Goal: Task Accomplishment & Management: Manage account settings

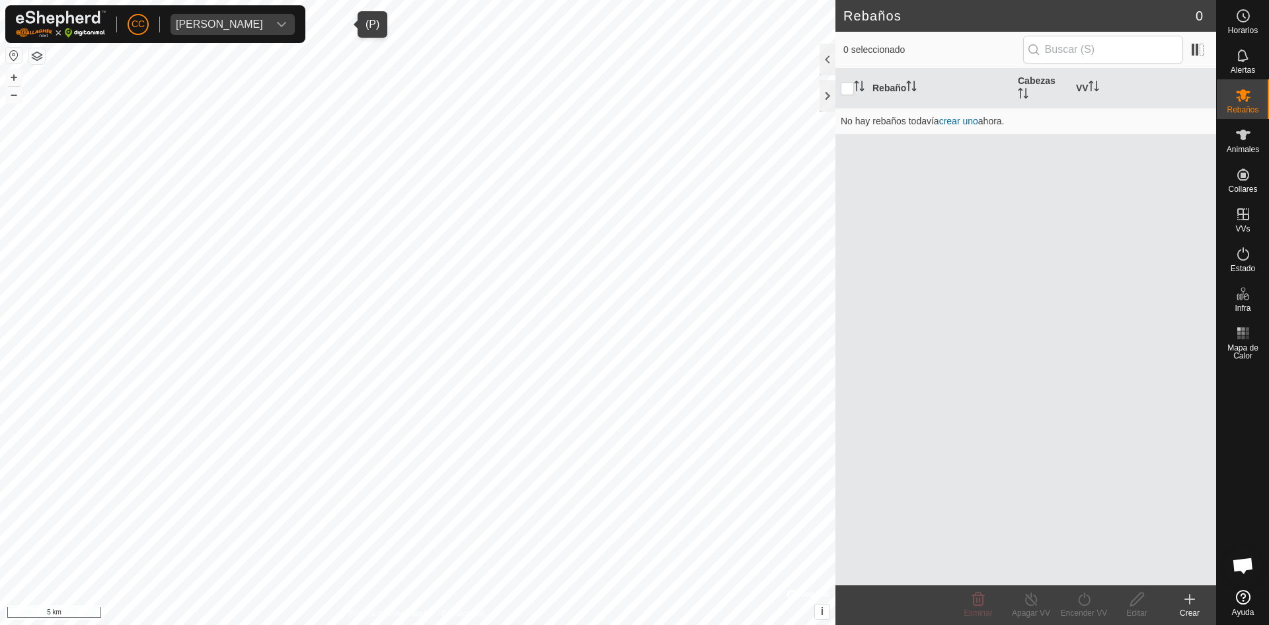
click at [263, 22] on div "[PERSON_NAME]" at bounding box center [219, 24] width 87 height 11
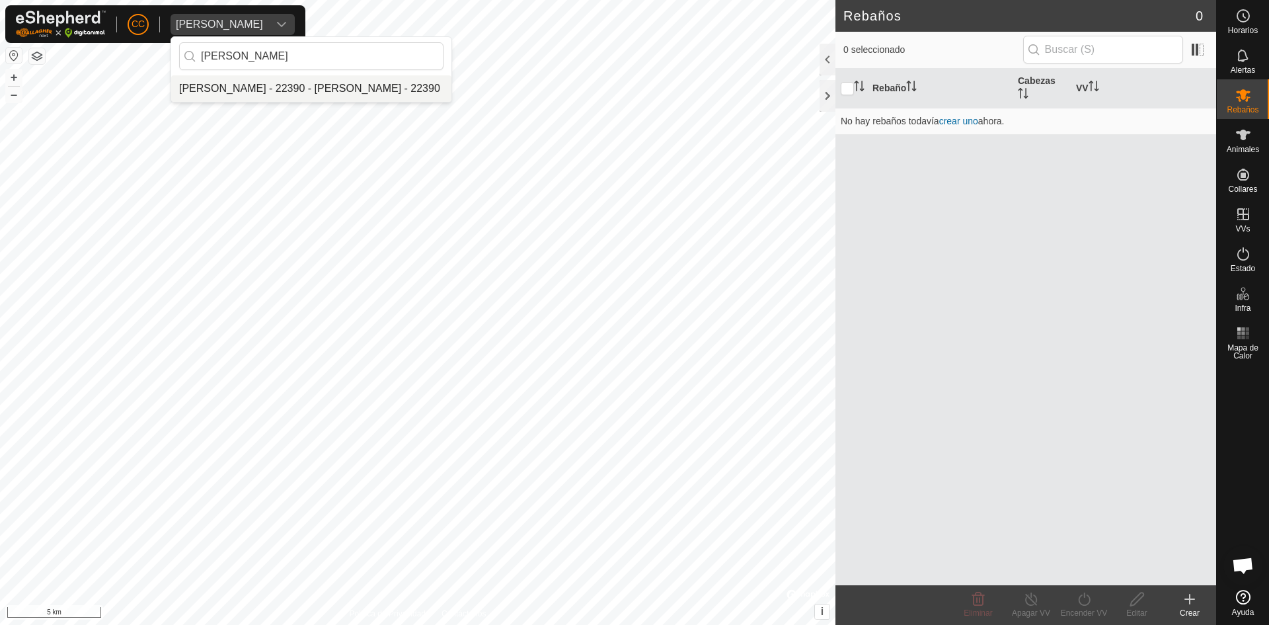
type input "[PERSON_NAME]"
click at [278, 75] on li "[PERSON_NAME] - 22390 - [PERSON_NAME] - 22390" at bounding box center [311, 88] width 280 height 26
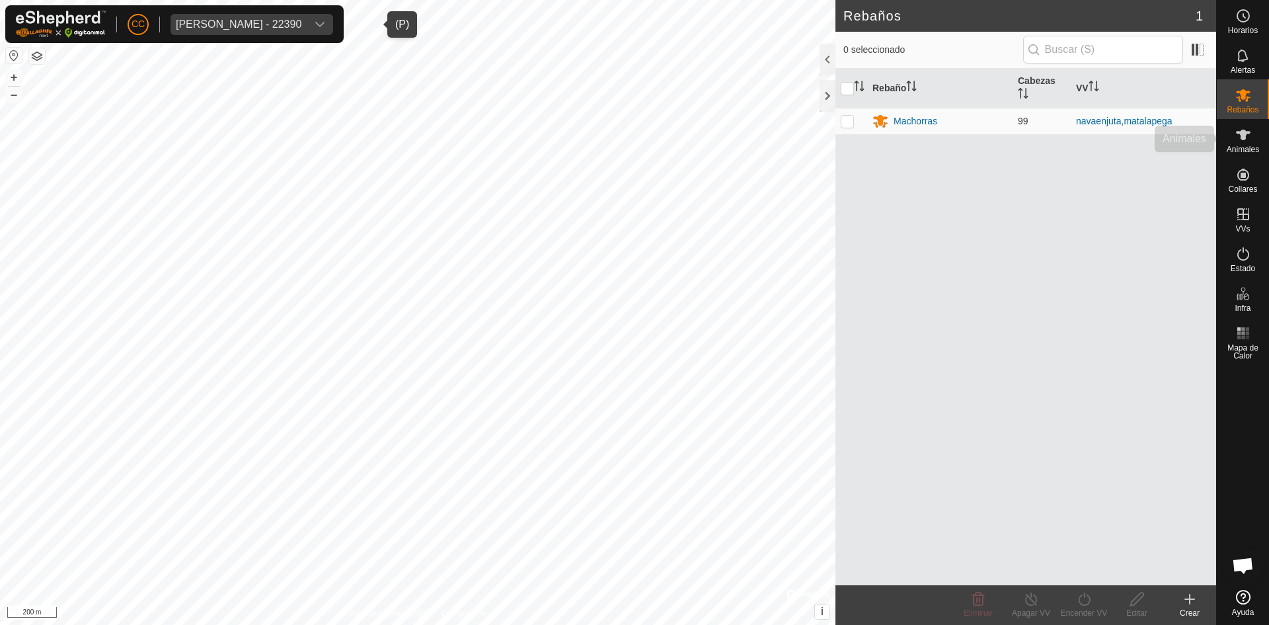
click at [1257, 135] on div "Animales" at bounding box center [1243, 139] width 52 height 40
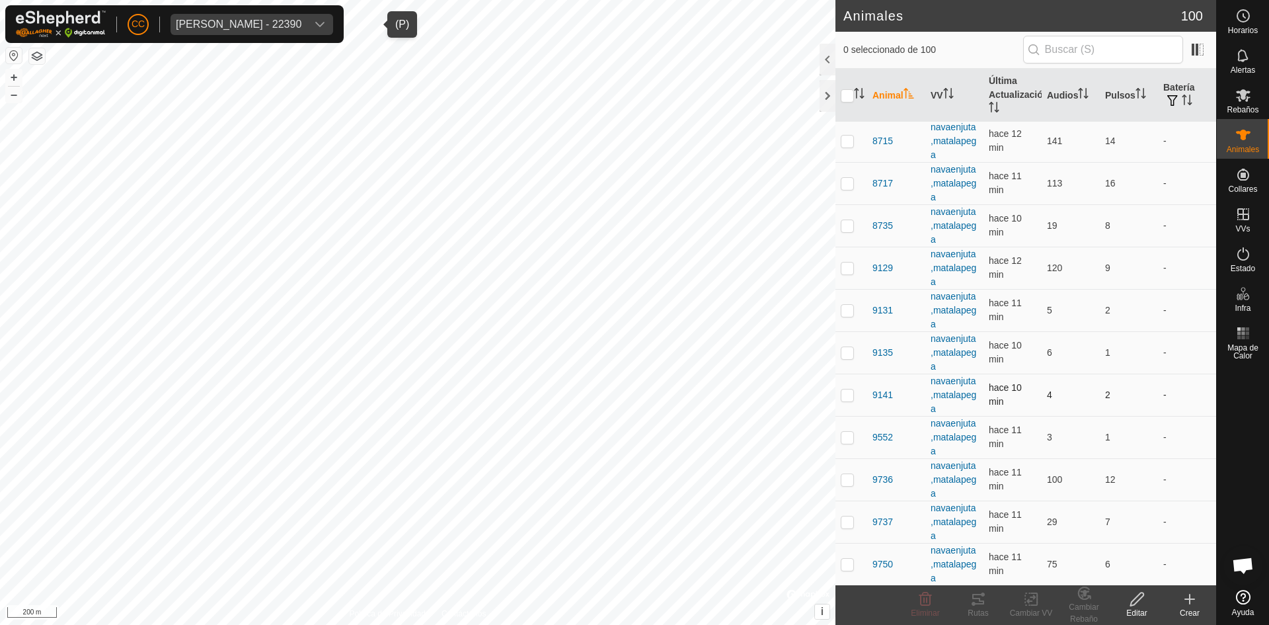
scroll to position [3768, 0]
click at [1237, 106] on span "Rebaños" at bounding box center [1243, 110] width 32 height 8
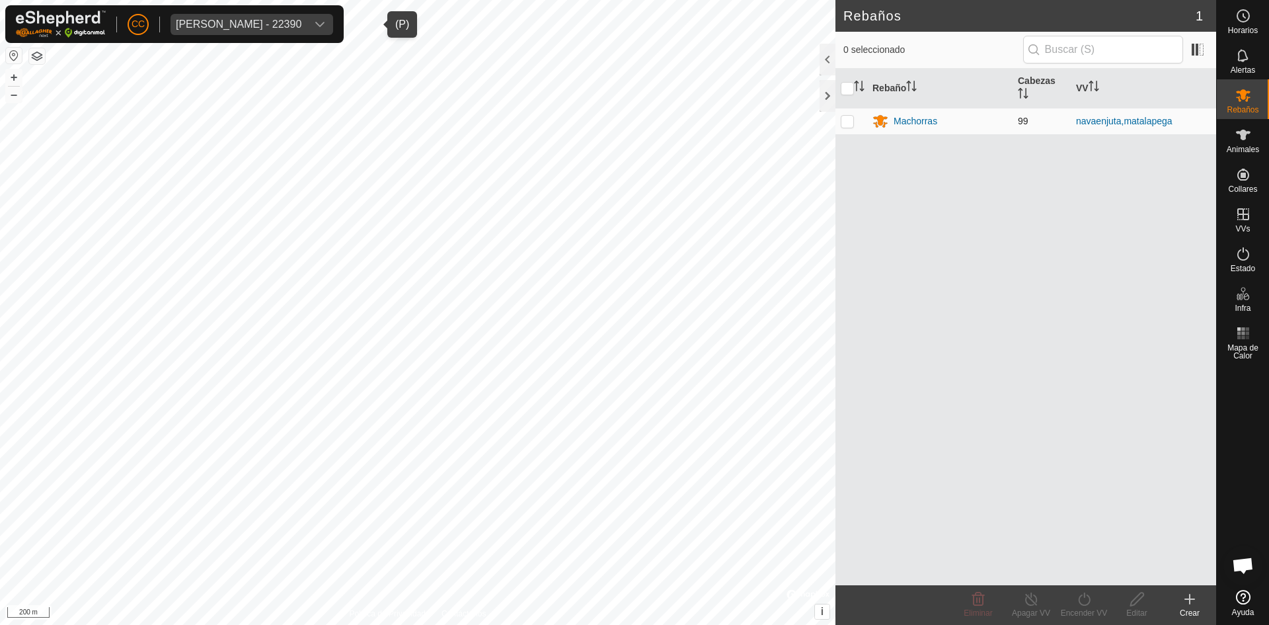
click at [849, 121] on p-checkbox at bounding box center [847, 121] width 13 height 11
checkbox input "true"
click at [865, 202] on div "Rebaño Cabezas VV Machorras 99 navaenjuta,matalapega" at bounding box center [1026, 327] width 381 height 516
click at [848, 87] on input "checkbox" at bounding box center [847, 88] width 13 height 13
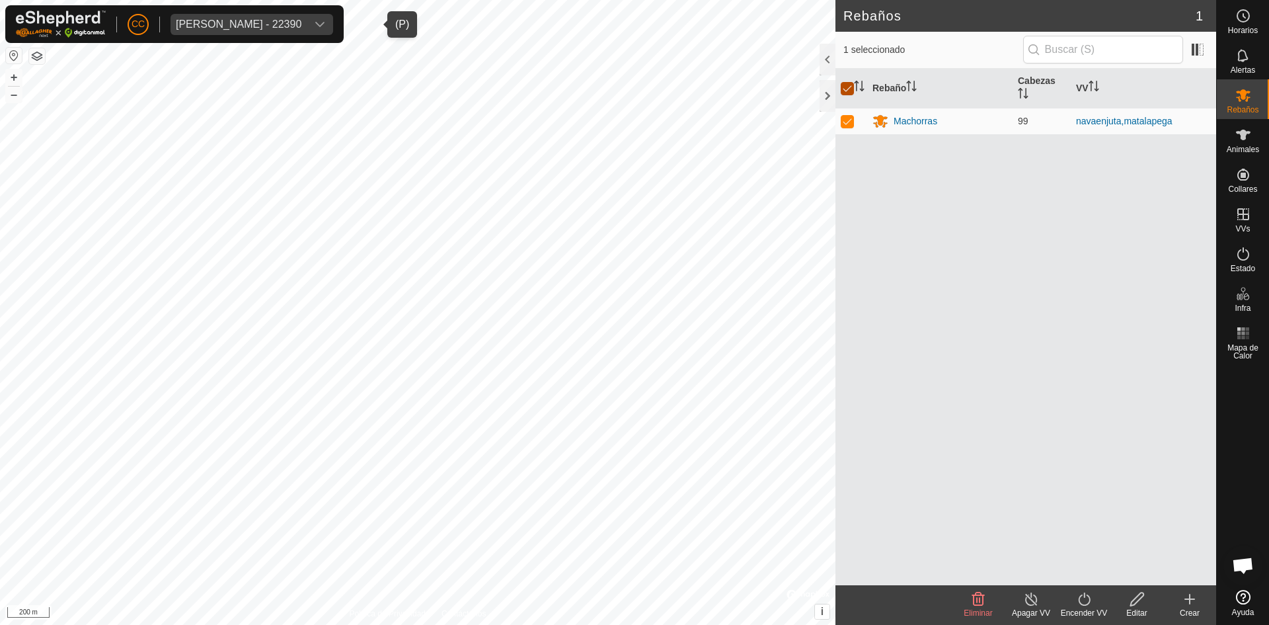
checkbox input "false"
click at [845, 120] on p-checkbox at bounding box center [847, 121] width 13 height 11
checkbox input "true"
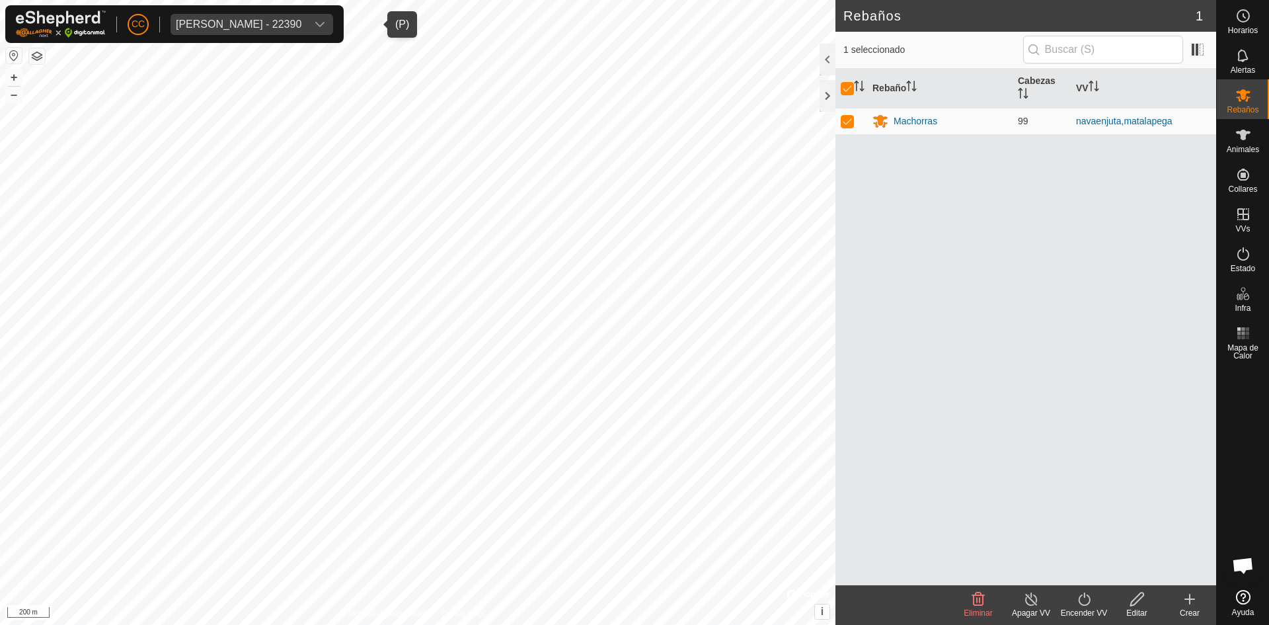
click at [307, 15] on span "[PERSON_NAME] - 22390" at bounding box center [239, 24] width 136 height 21
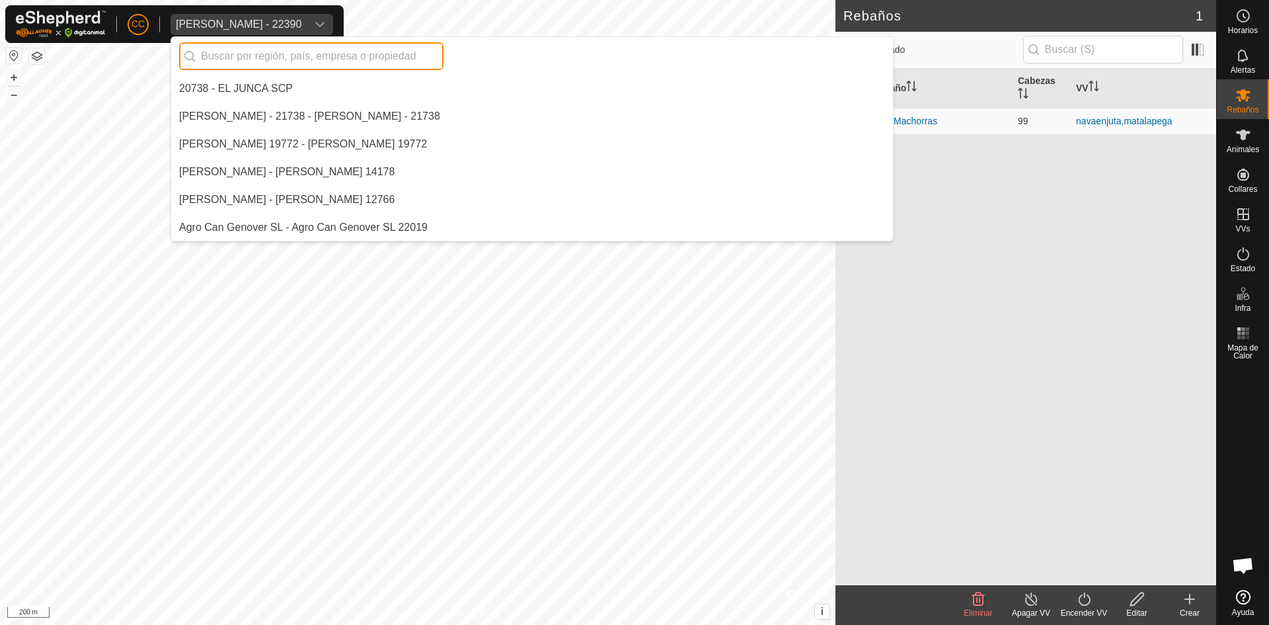
click at [332, 50] on input "text" at bounding box center [311, 56] width 264 height 28
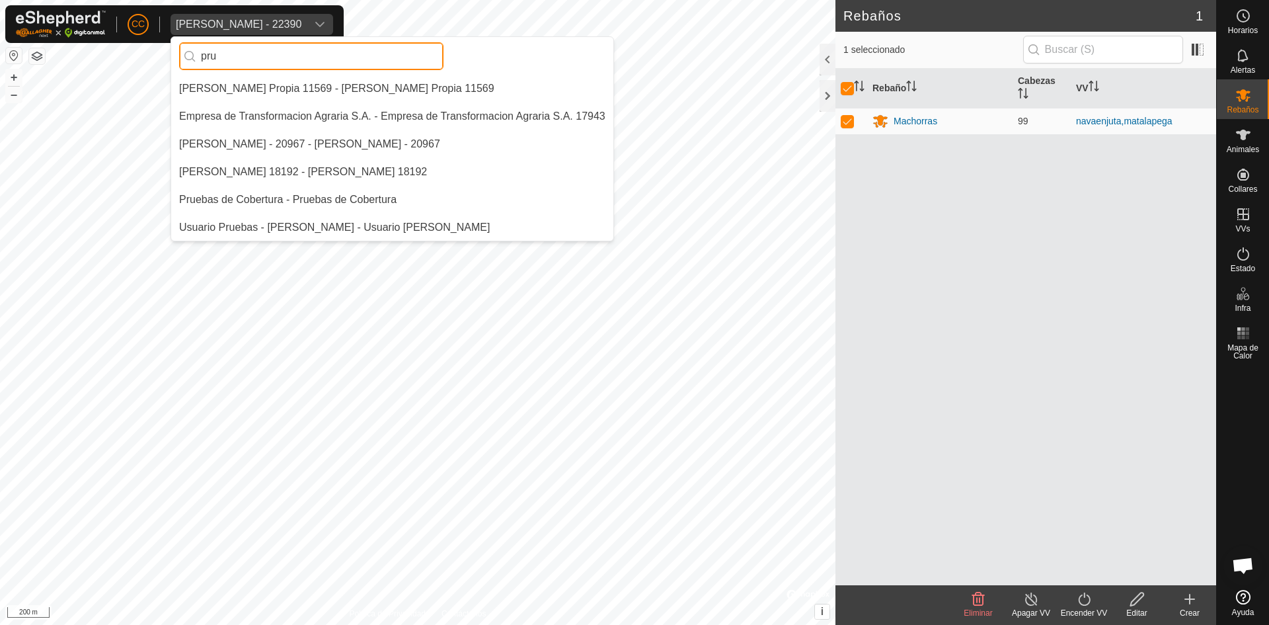
scroll to position [0, 0]
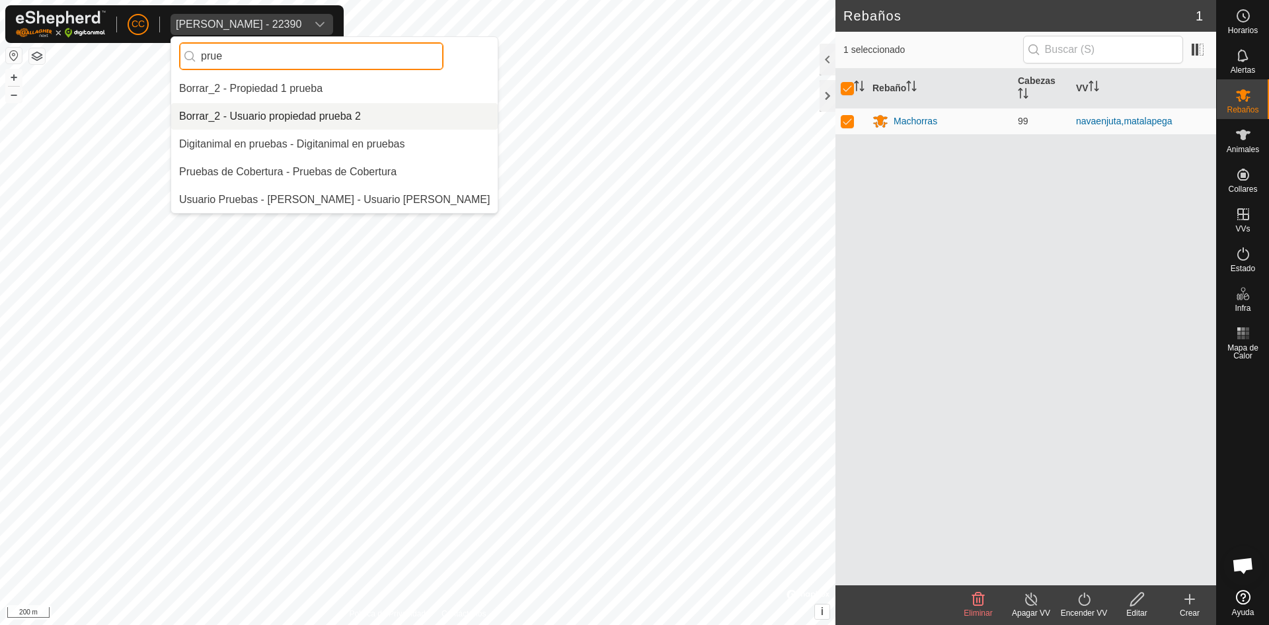
type input "prue"
click at [314, 127] on li "Borrar_2 - Usuario propiedad prueba 2" at bounding box center [334, 116] width 327 height 26
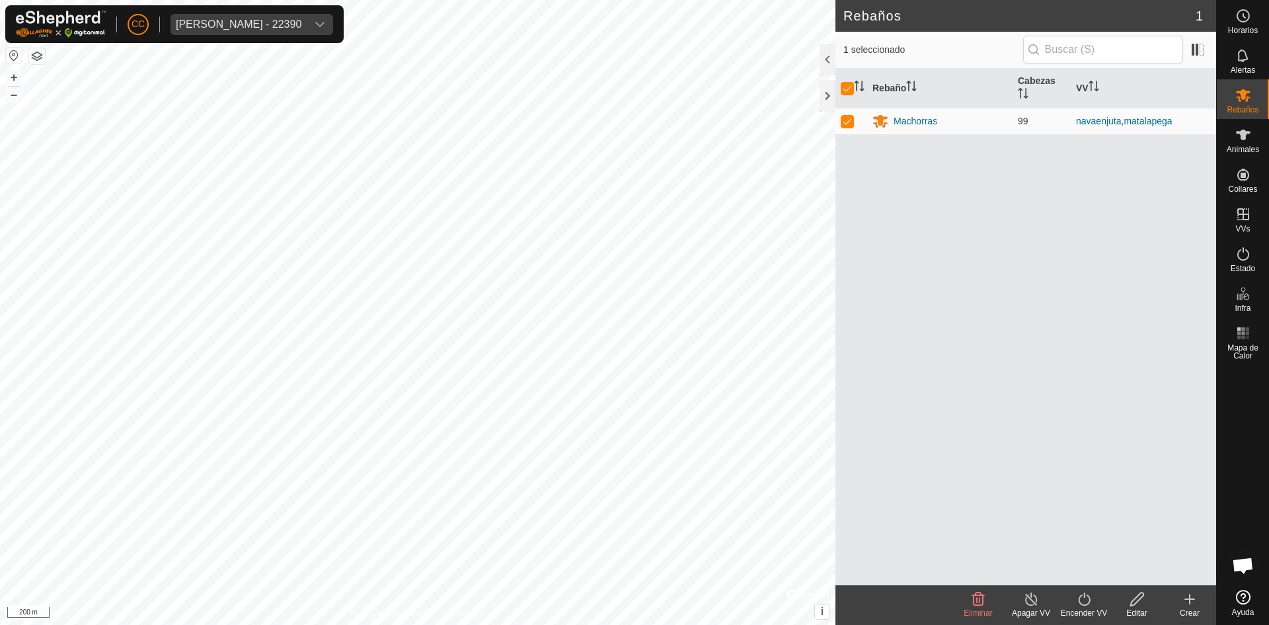
checkbox input "false"
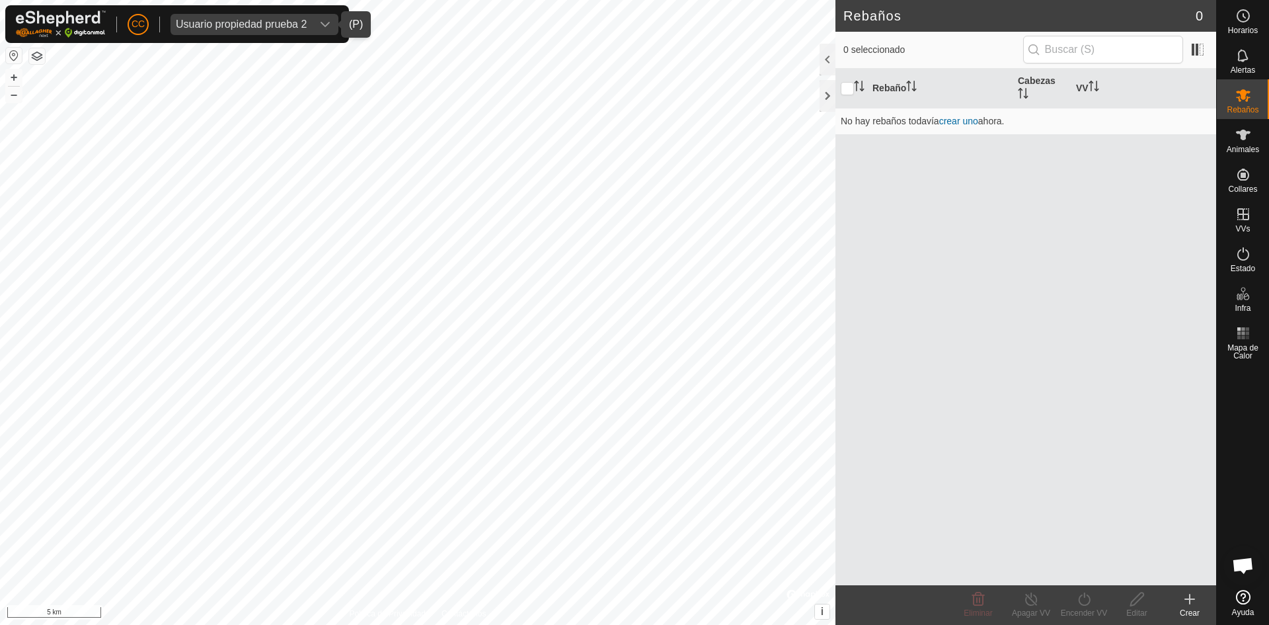
click at [270, 22] on div "Usuario propiedad prueba 2" at bounding box center [241, 24] width 131 height 11
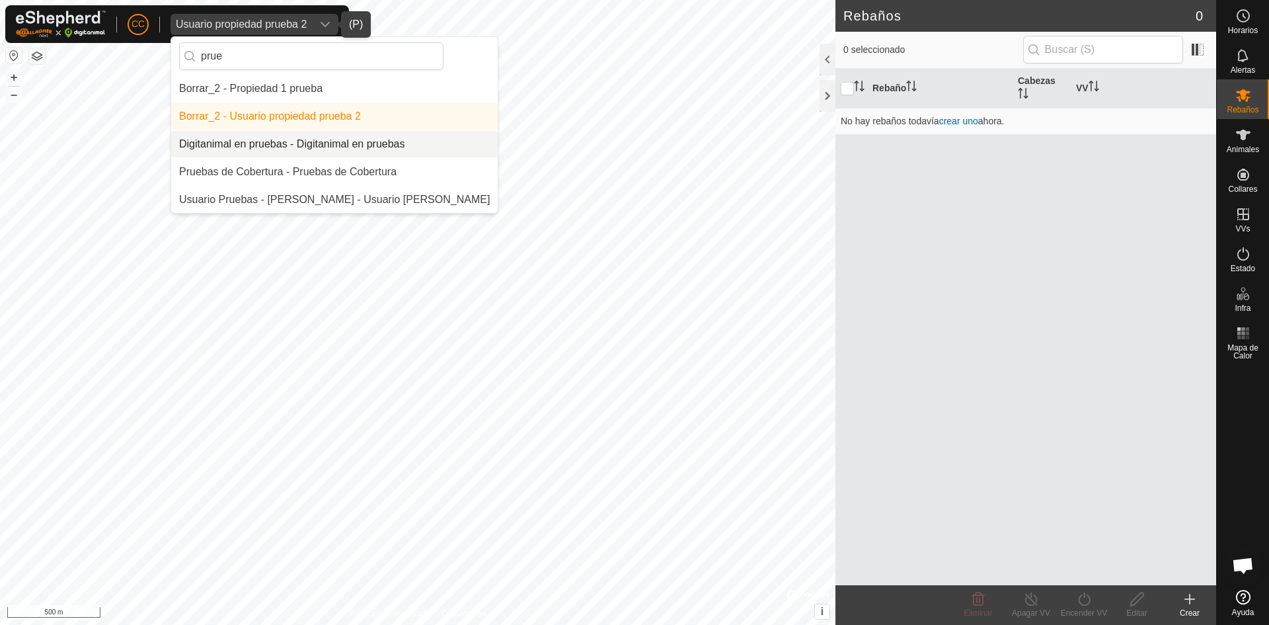
type input "prue"
click at [311, 136] on li "Digitanimal en pruebas - Digitanimal en pruebas" at bounding box center [334, 144] width 327 height 26
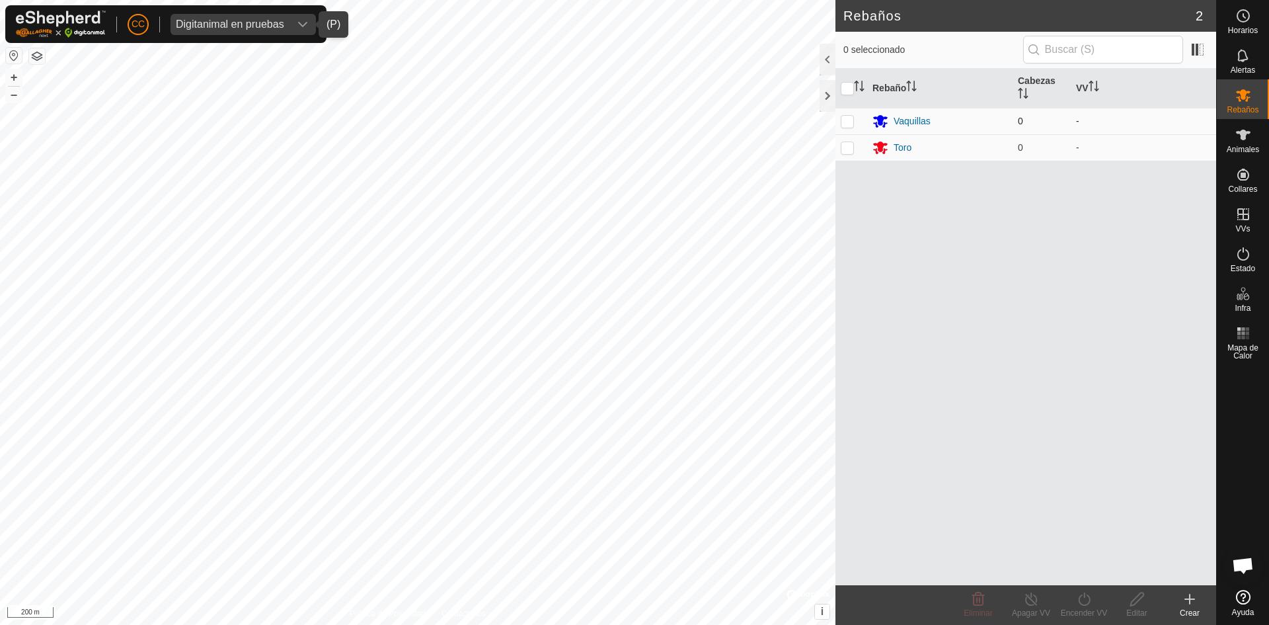
click at [847, 122] on p-checkbox at bounding box center [847, 121] width 13 height 11
checkbox input "true"
click at [840, 142] on td at bounding box center [852, 147] width 32 height 26
checkbox input "true"
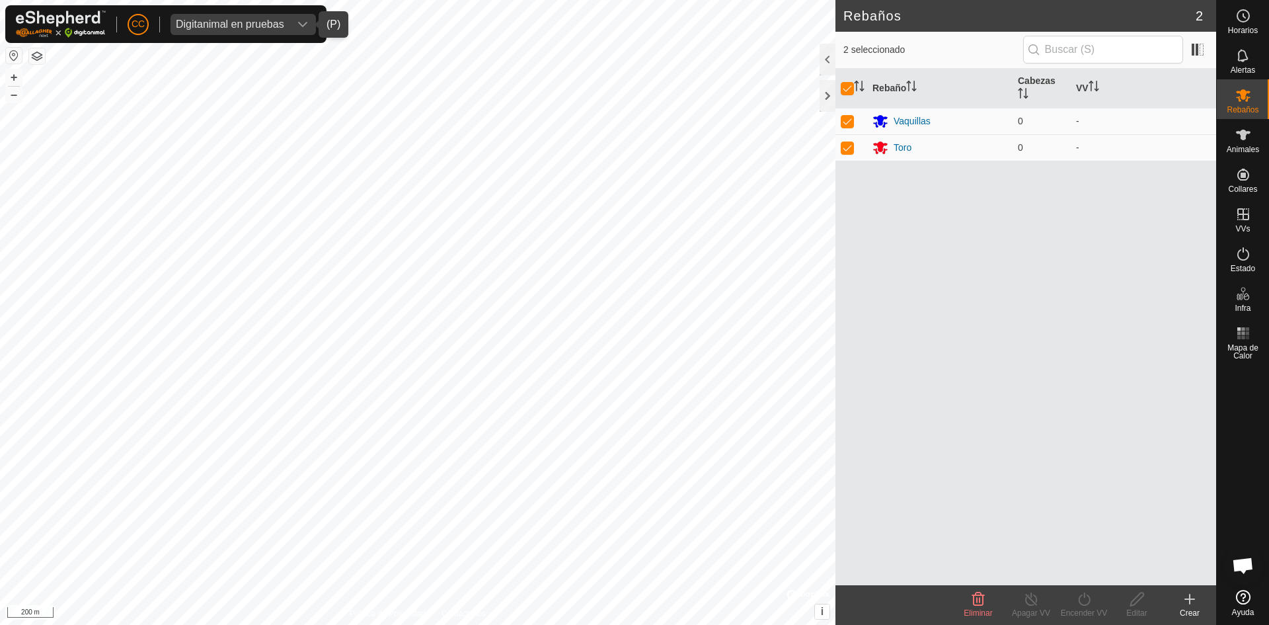
click at [1185, 602] on icon at bounding box center [1190, 599] width 16 height 16
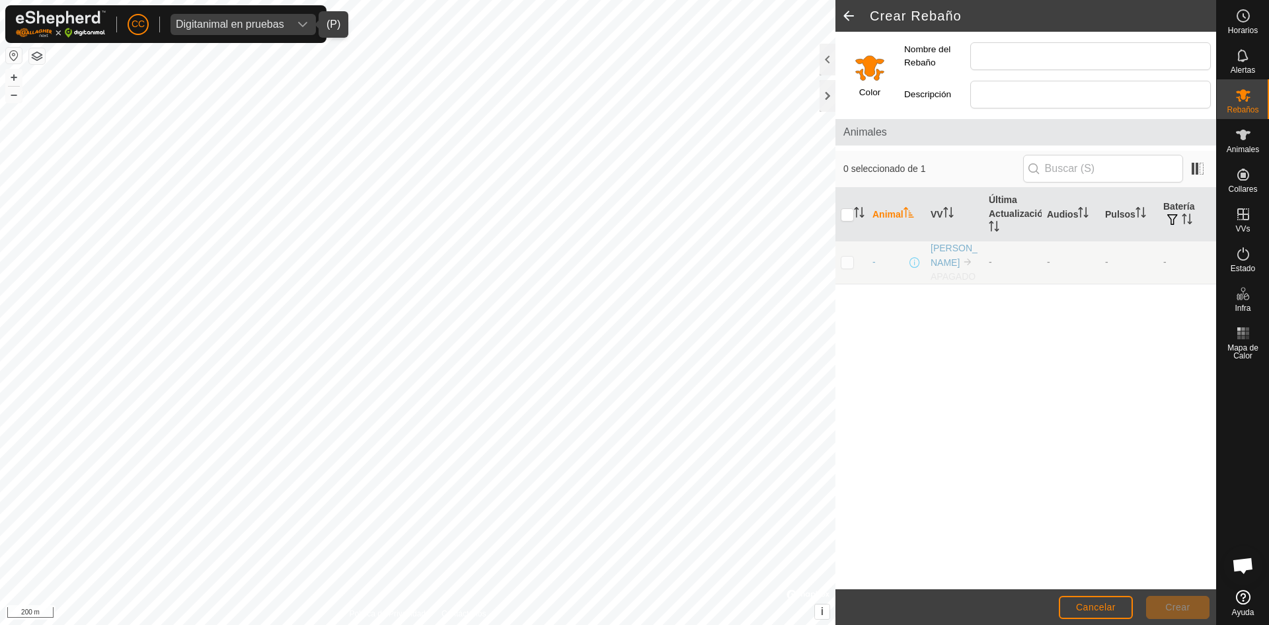
click at [851, 260] on p-checkbox at bounding box center [847, 261] width 13 height 11
checkbox input "true"
click at [847, 12] on span at bounding box center [849, 16] width 26 height 32
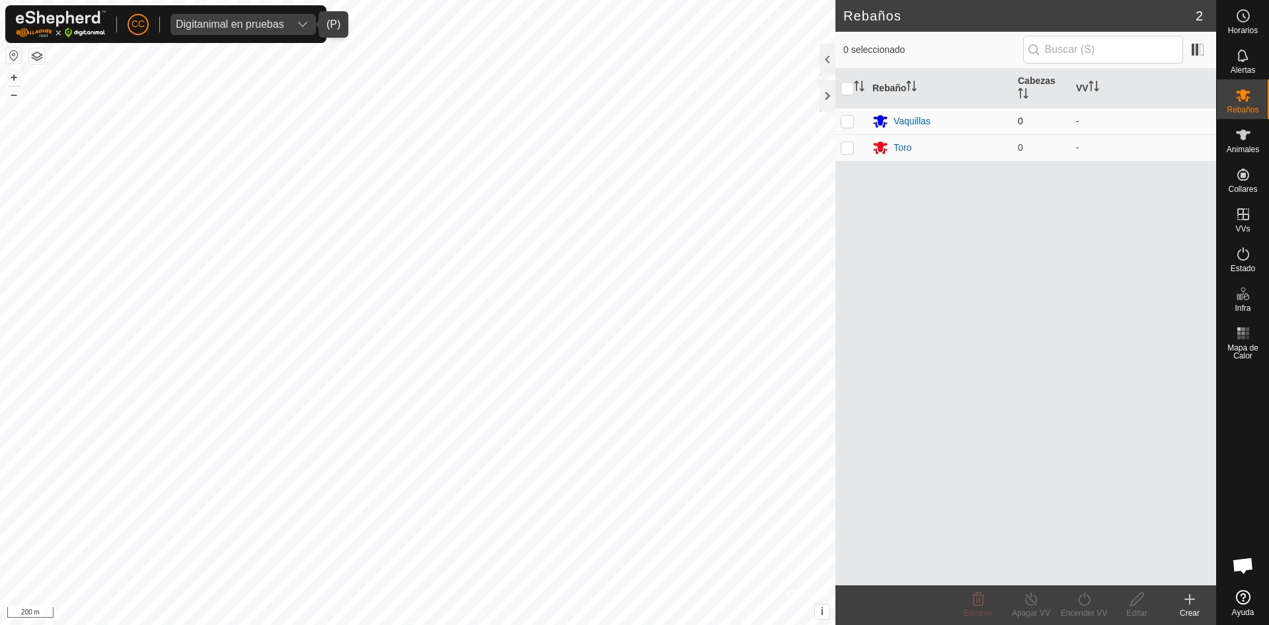
click at [839, 121] on td at bounding box center [852, 121] width 32 height 26
checkbox input "true"
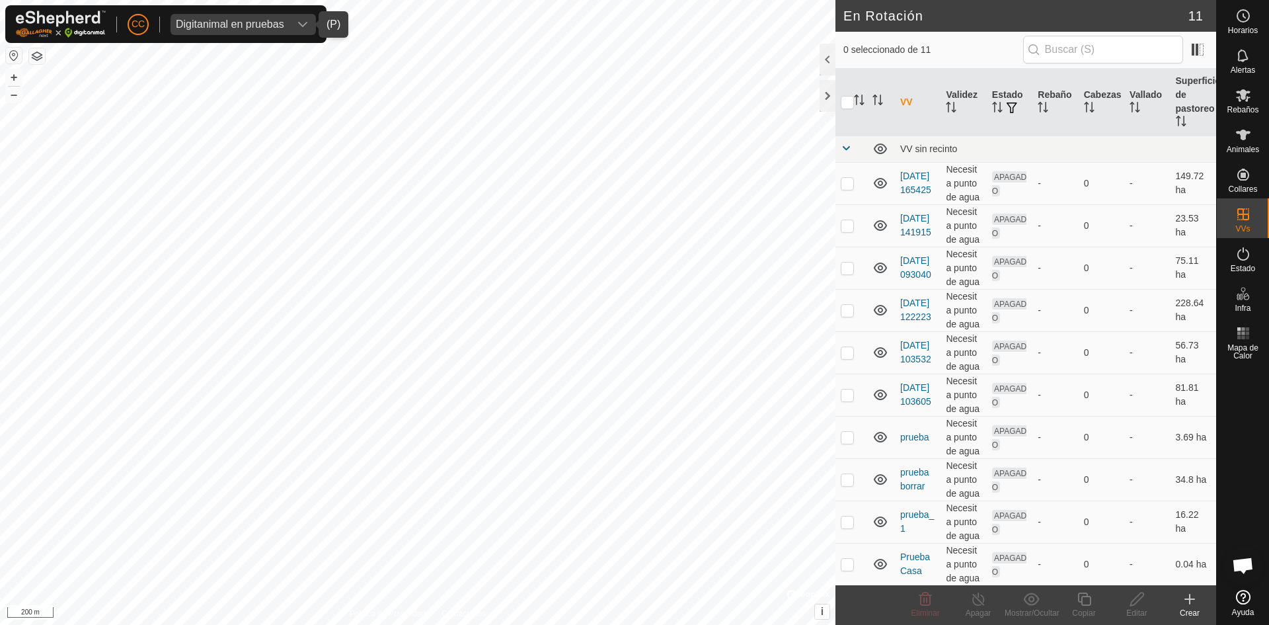
checkbox input "true"
click at [1194, 599] on icon at bounding box center [1189, 599] width 9 height 0
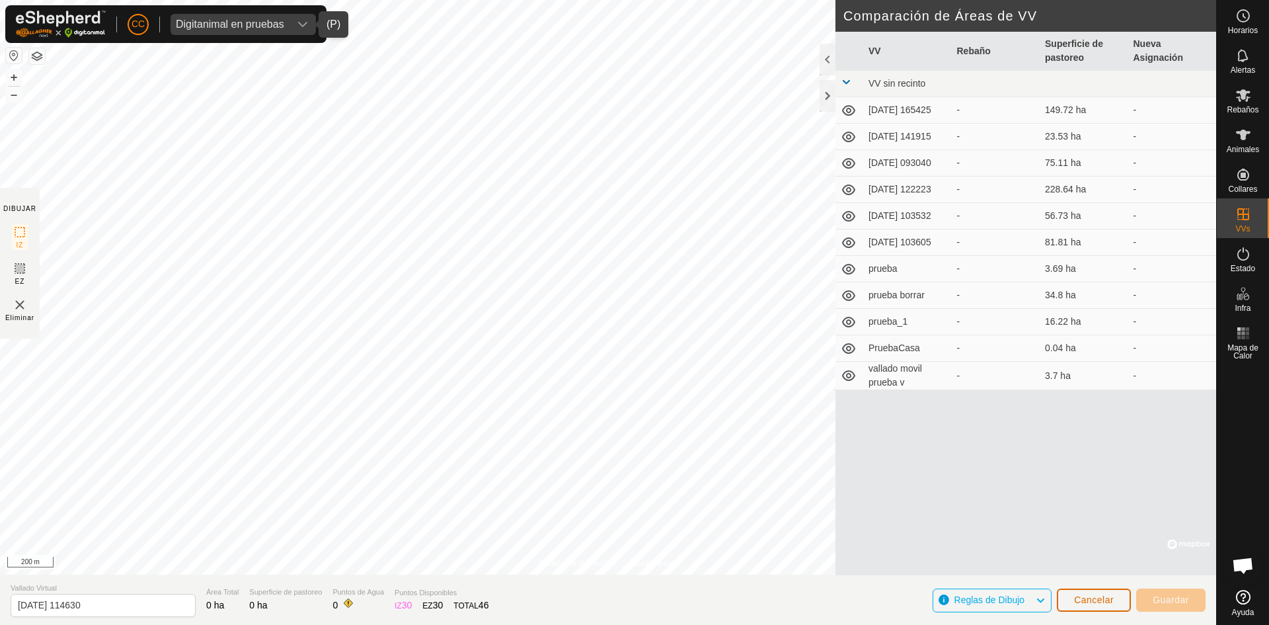
click at [1101, 603] on span "Cancelar" at bounding box center [1094, 599] width 40 height 11
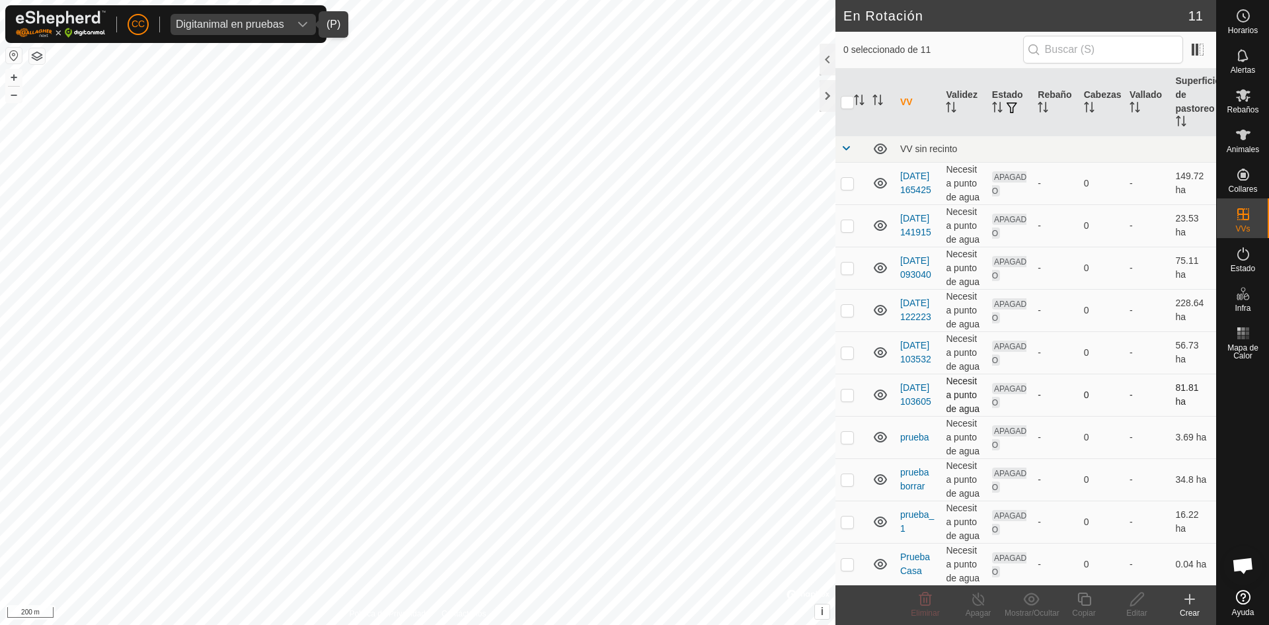
checkbox input "true"
click at [1251, 104] on es-mob-svg-icon at bounding box center [1243, 95] width 24 height 21
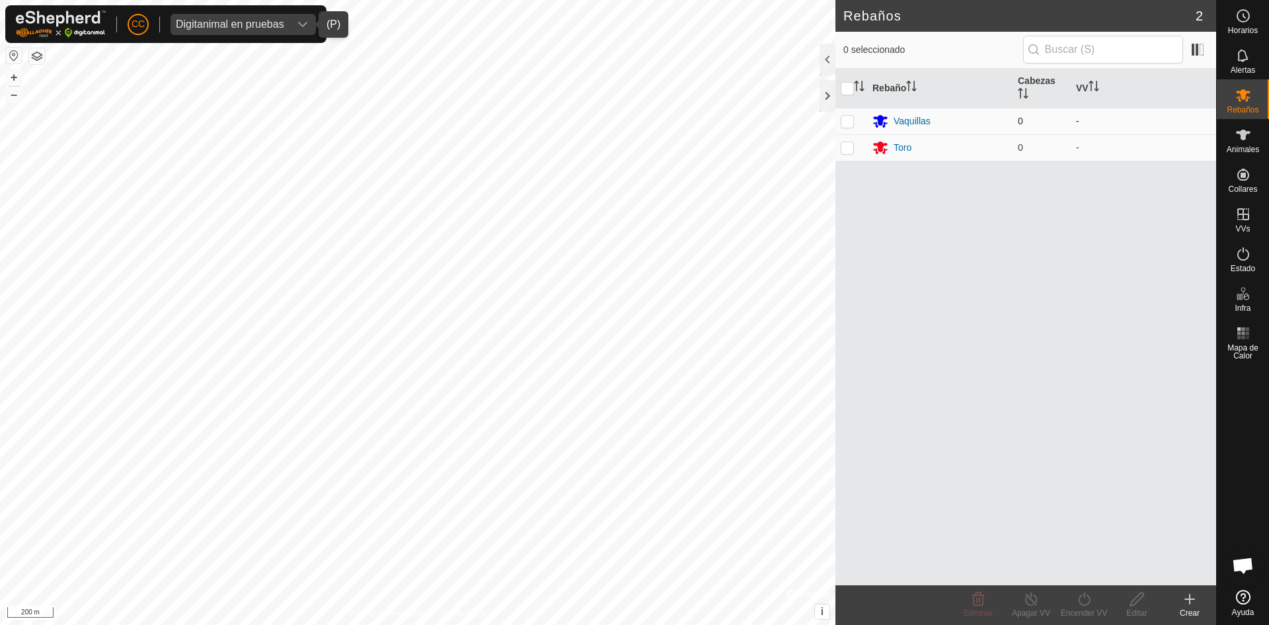
click at [844, 124] on p-checkbox at bounding box center [847, 121] width 13 height 11
checkbox input "true"
click at [848, 148] on p-checkbox at bounding box center [847, 147] width 13 height 11
checkbox input "true"
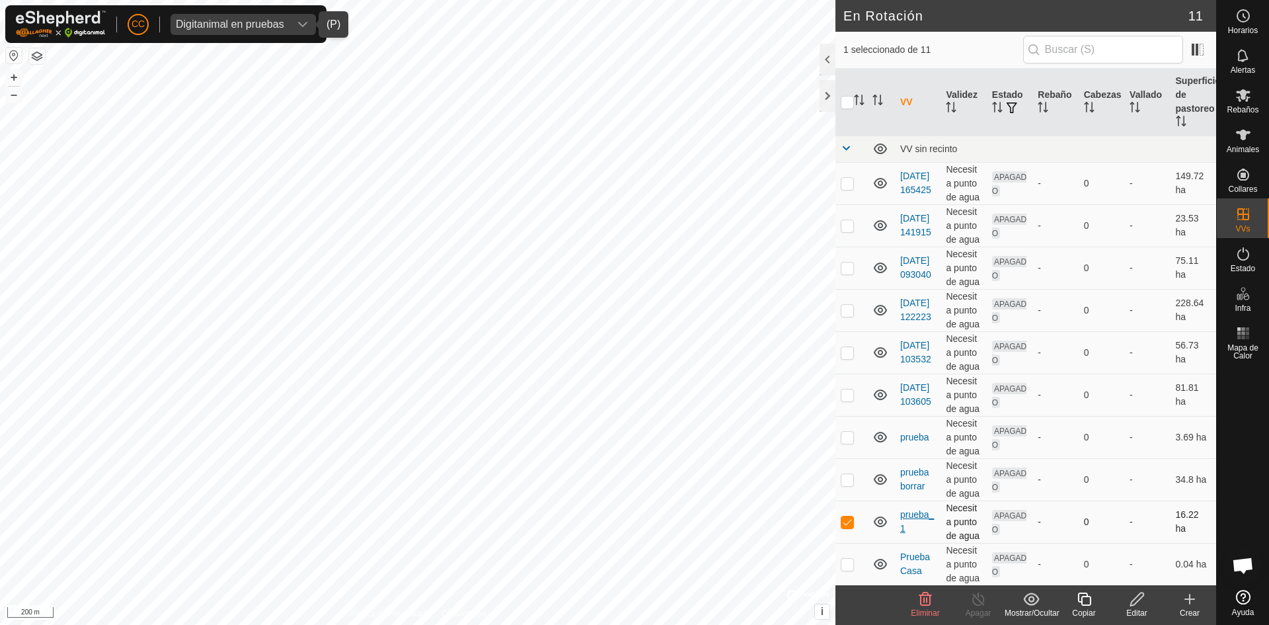
click at [920, 514] on link "prueba_1" at bounding box center [917, 521] width 34 height 24
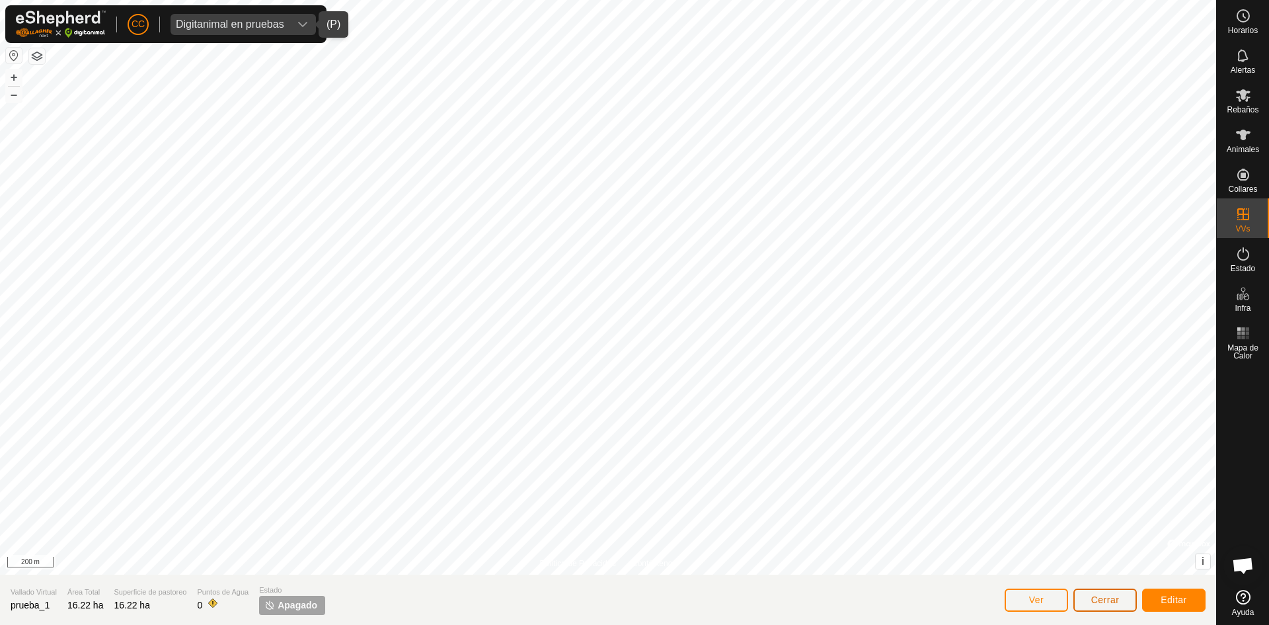
click at [1097, 600] on span "Cerrar" at bounding box center [1105, 599] width 28 height 11
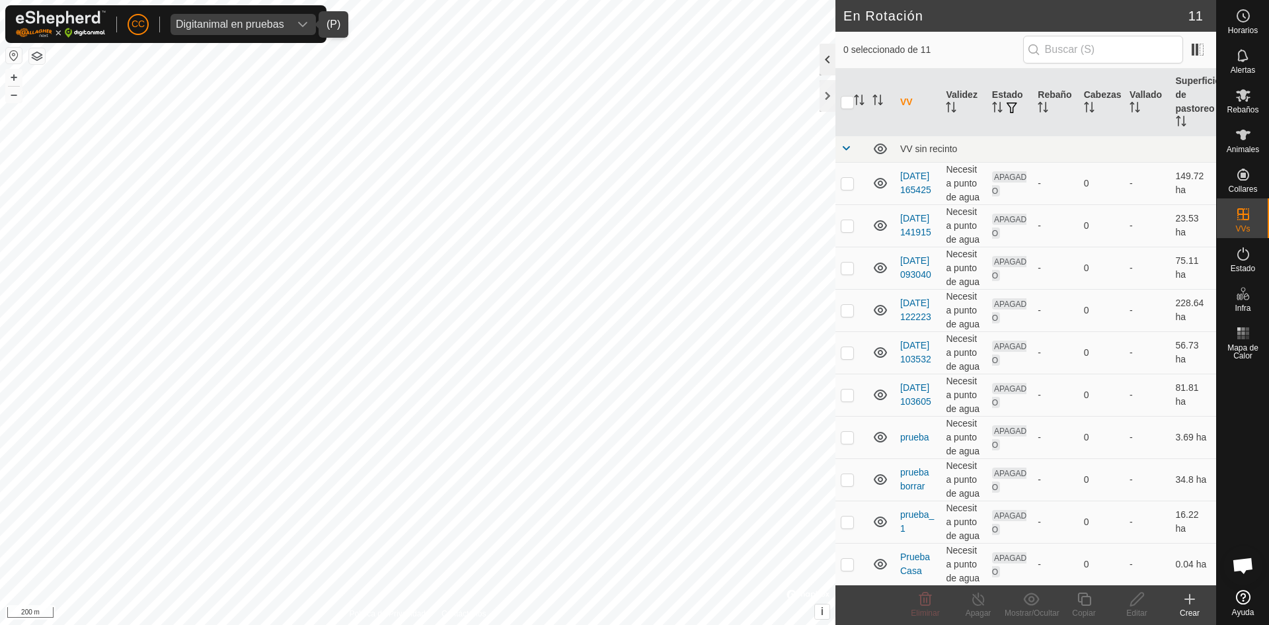
click at [828, 55] on div at bounding box center [828, 60] width 16 height 32
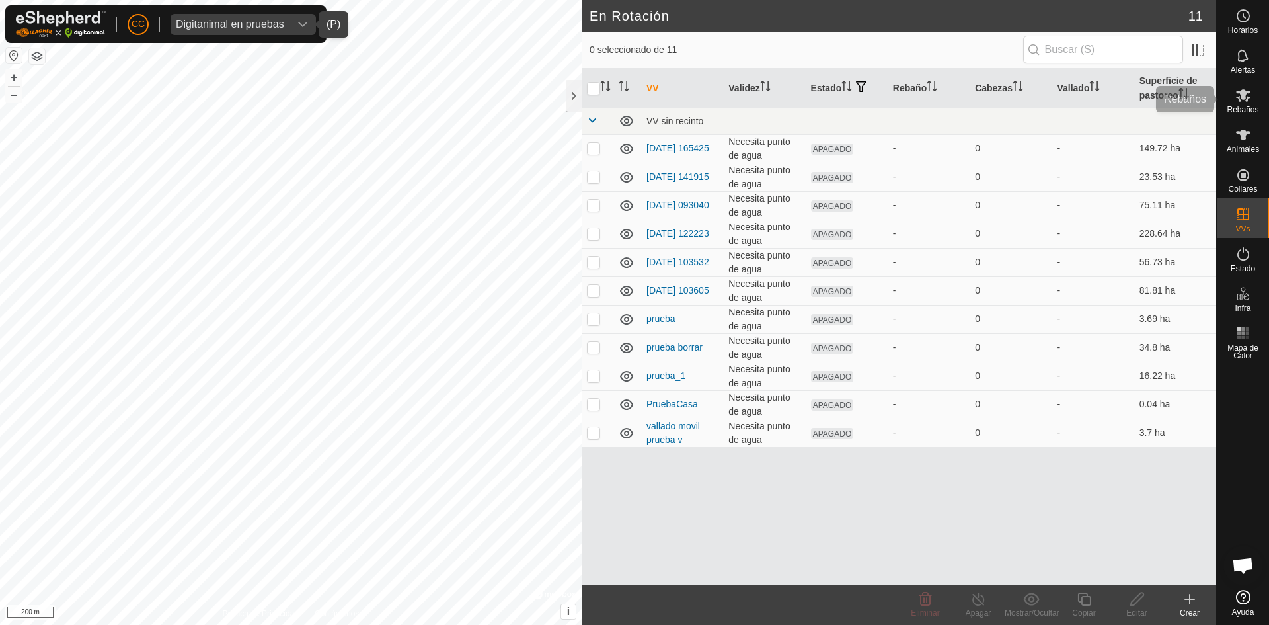
click at [1246, 79] on div "Rebaños" at bounding box center [1243, 99] width 52 height 40
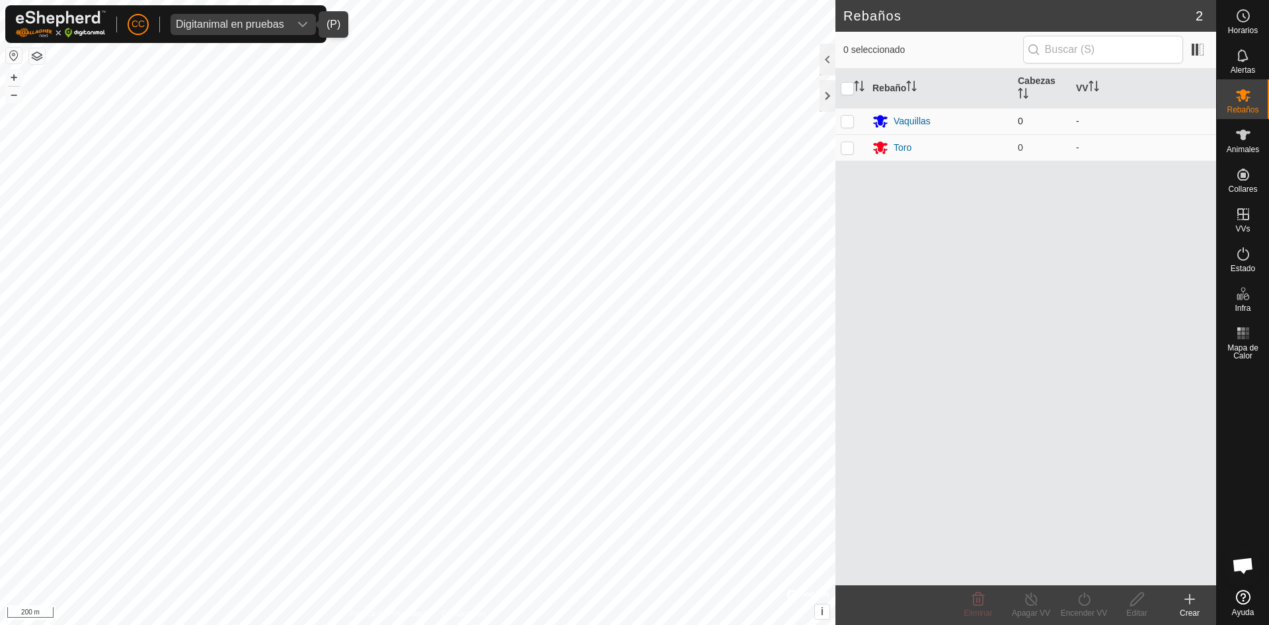
click at [847, 116] on p-checkbox at bounding box center [847, 121] width 13 height 11
checkbox input "true"
click at [853, 149] on p-checkbox at bounding box center [847, 147] width 13 height 11
checkbox input "true"
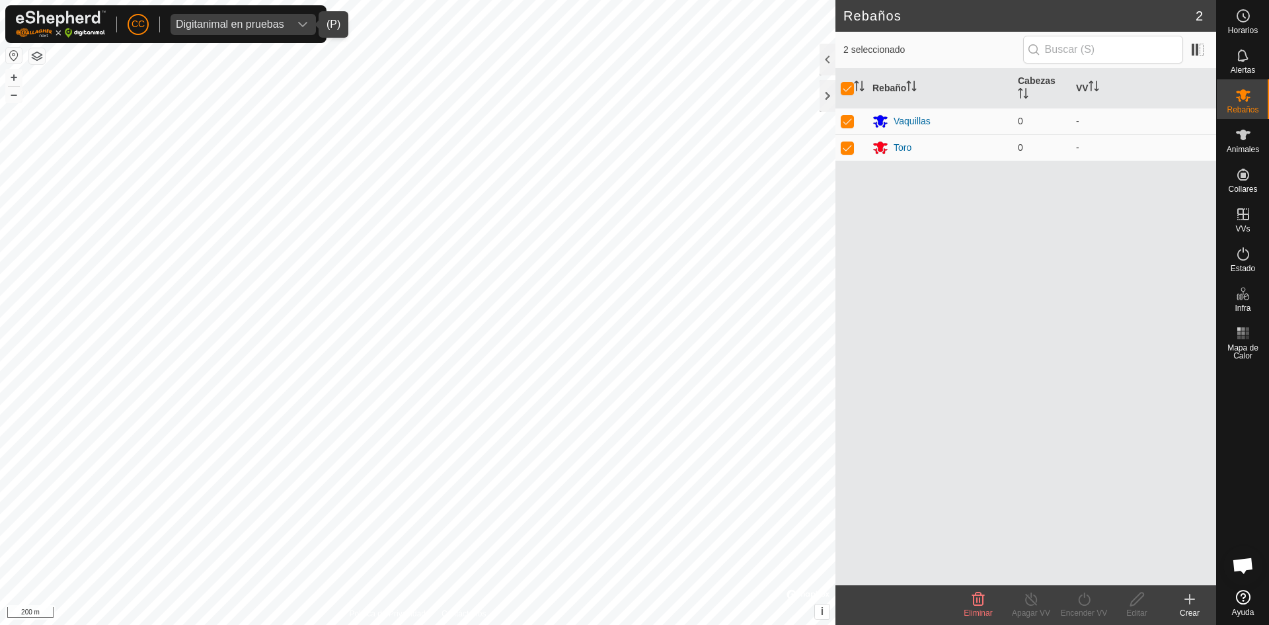
click at [1192, 613] on div "Crear" at bounding box center [1189, 613] width 53 height 12
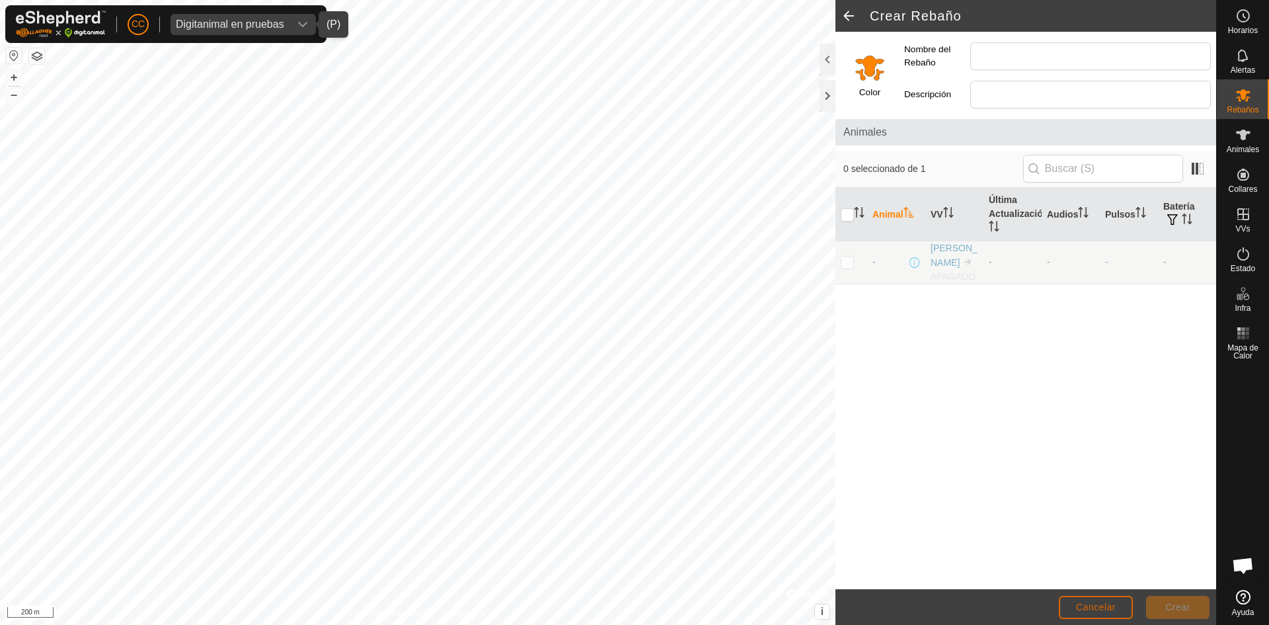
click at [1082, 600] on button "Cancelar" at bounding box center [1096, 607] width 74 height 23
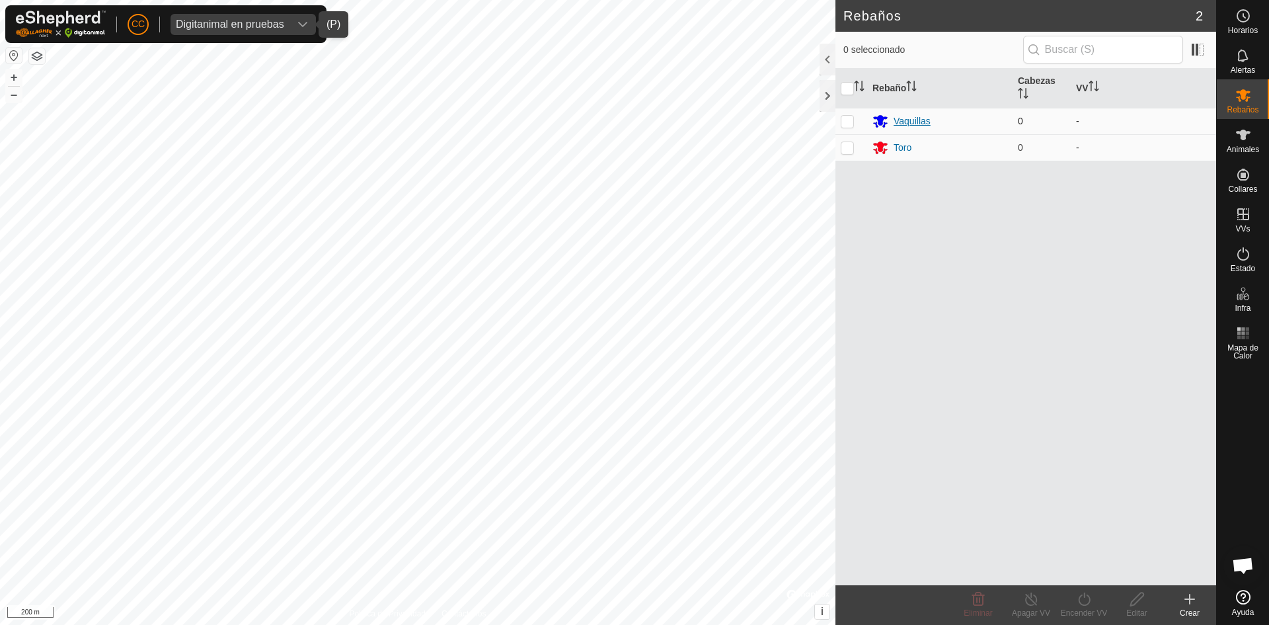
click at [900, 122] on div "Vaquillas" at bounding box center [912, 121] width 37 height 14
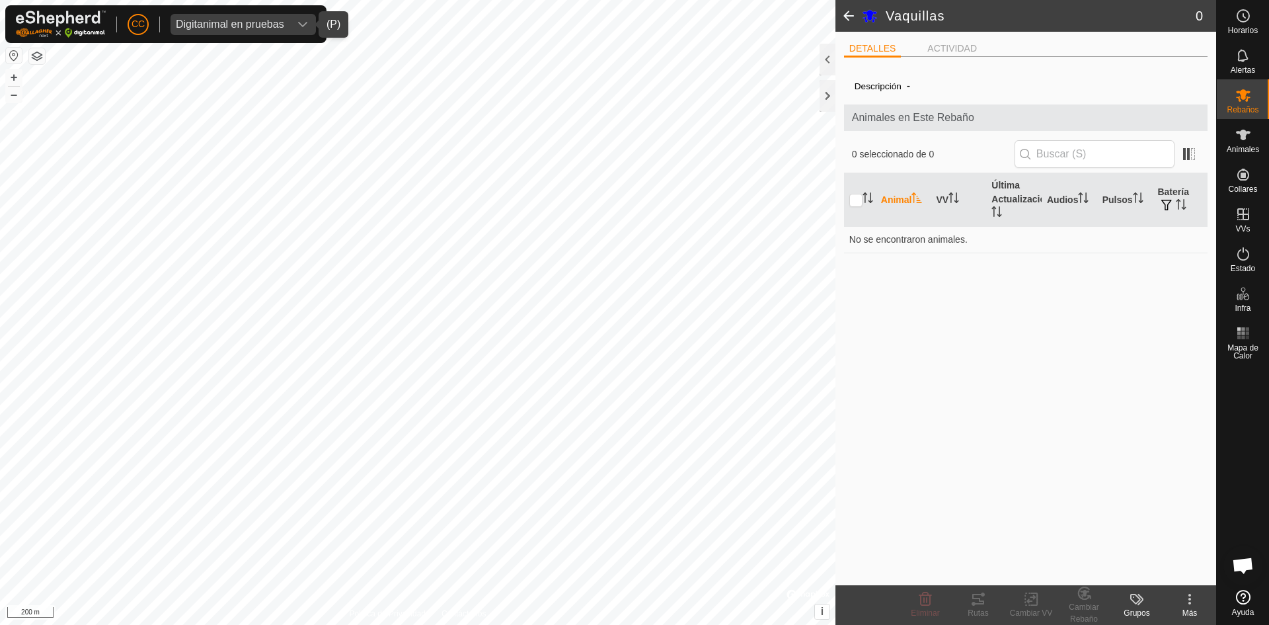
click at [845, 10] on span at bounding box center [849, 16] width 26 height 32
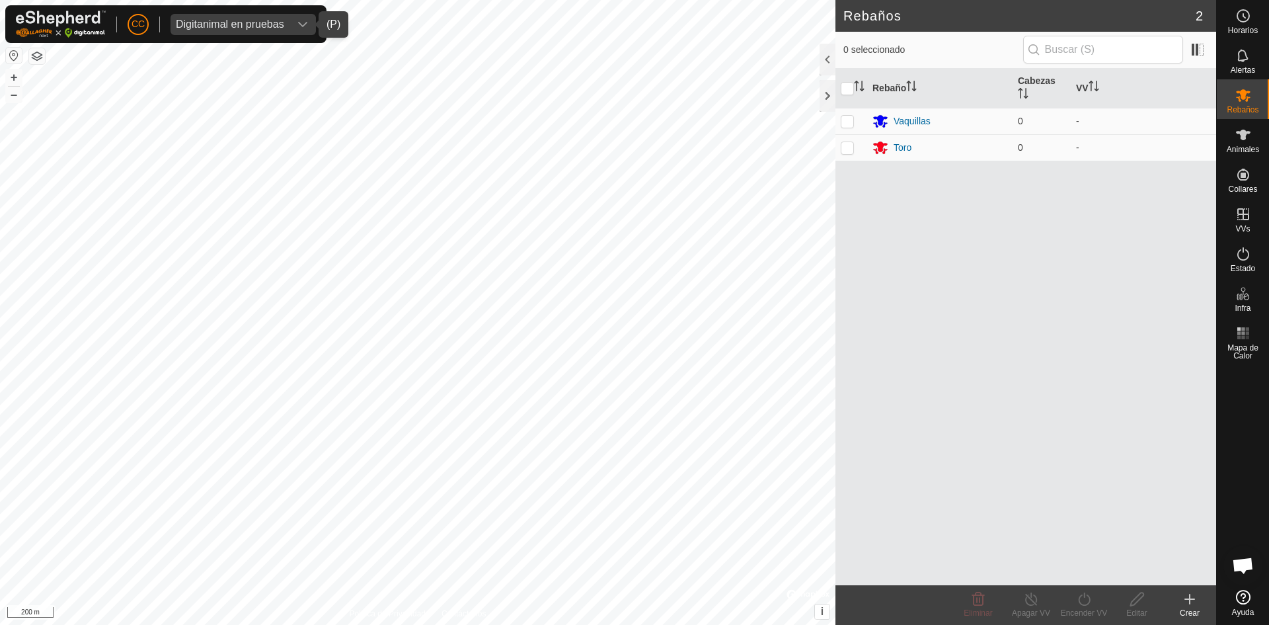
drag, startPoint x: 846, startPoint y: 120, endPoint x: 843, endPoint y: 165, distance: 44.4
click at [847, 123] on p-checkbox at bounding box center [847, 121] width 13 height 11
checkbox input "true"
click at [847, 152] on p-checkbox at bounding box center [847, 147] width 13 height 11
checkbox input "true"
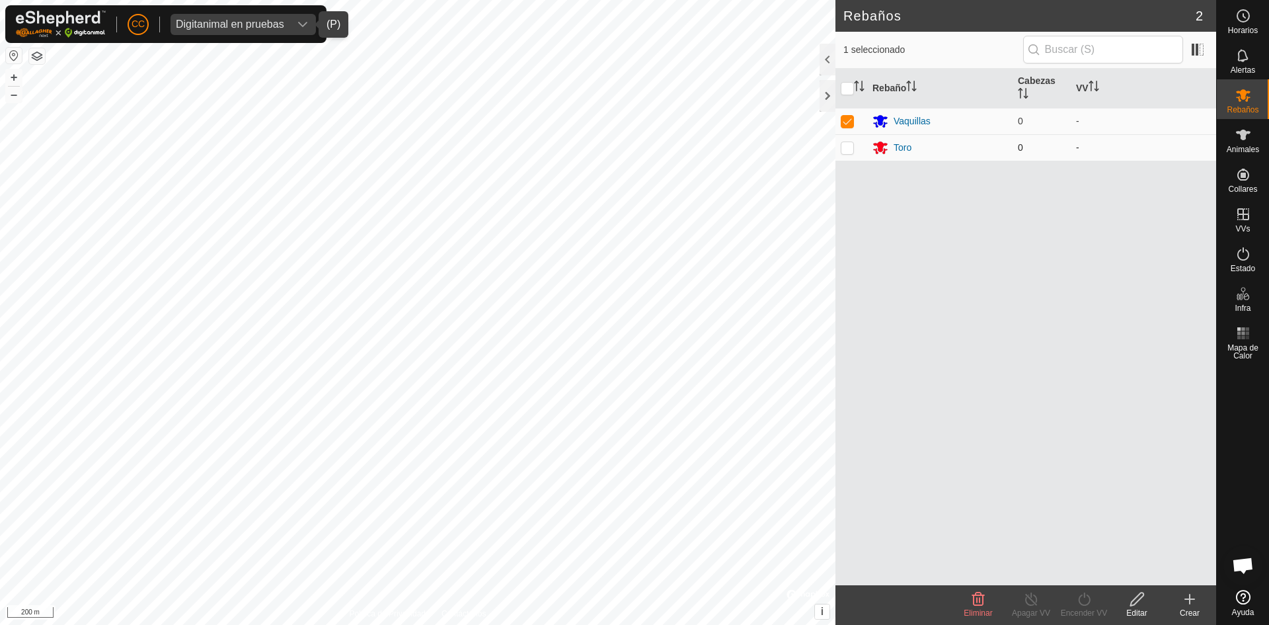
checkbox input "true"
click at [848, 125] on p-checkbox at bounding box center [847, 121] width 13 height 11
checkbox input "false"
click at [853, 147] on p-checkbox at bounding box center [847, 147] width 13 height 11
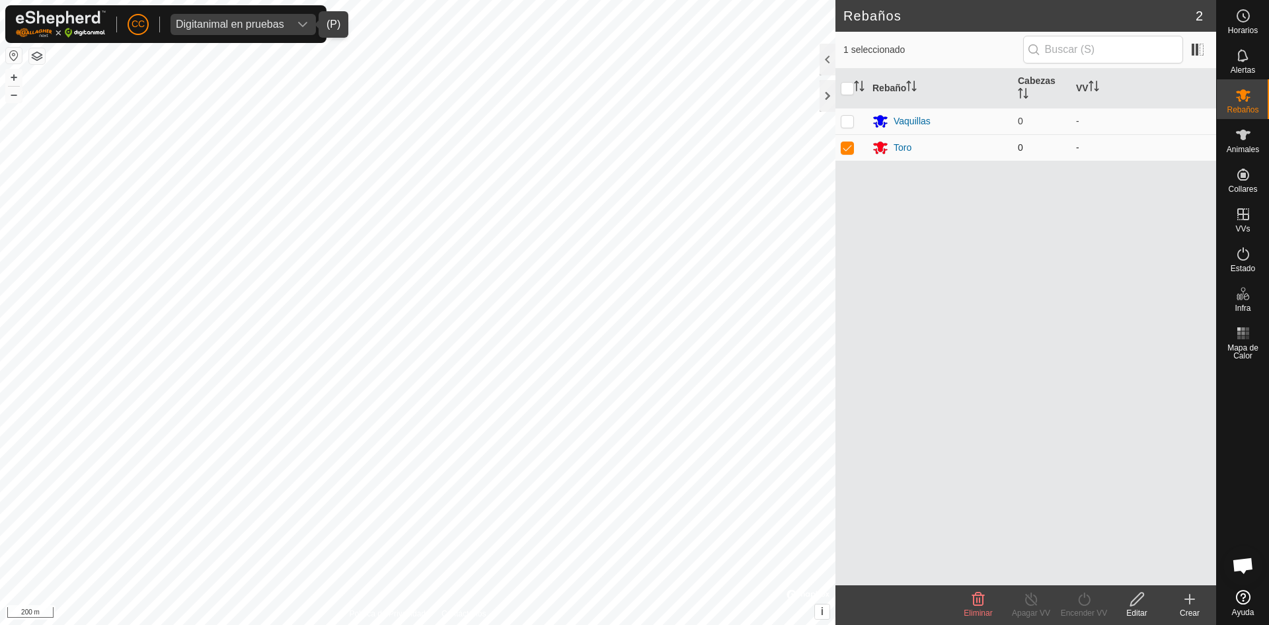
checkbox input "false"
click at [849, 118] on p-checkbox at bounding box center [847, 121] width 13 height 11
checkbox input "true"
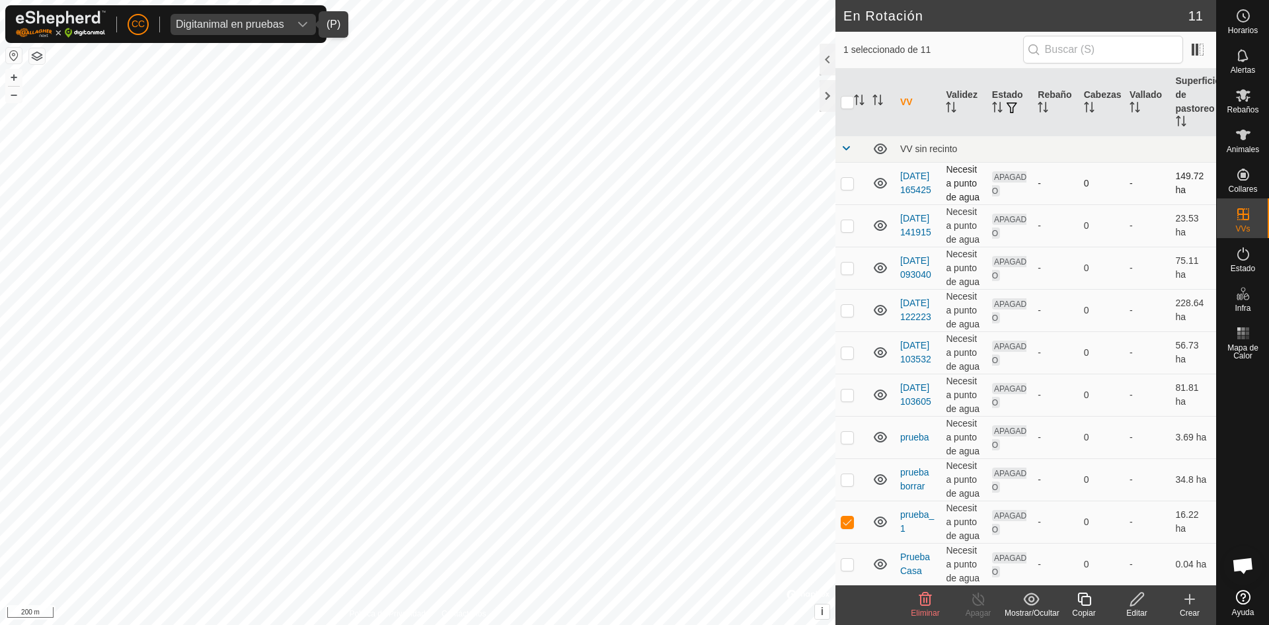
click at [843, 189] on td at bounding box center [852, 183] width 32 height 42
checkbox input "true"
click at [850, 233] on td at bounding box center [852, 225] width 32 height 42
checkbox input "true"
click at [851, 175] on td at bounding box center [852, 183] width 32 height 42
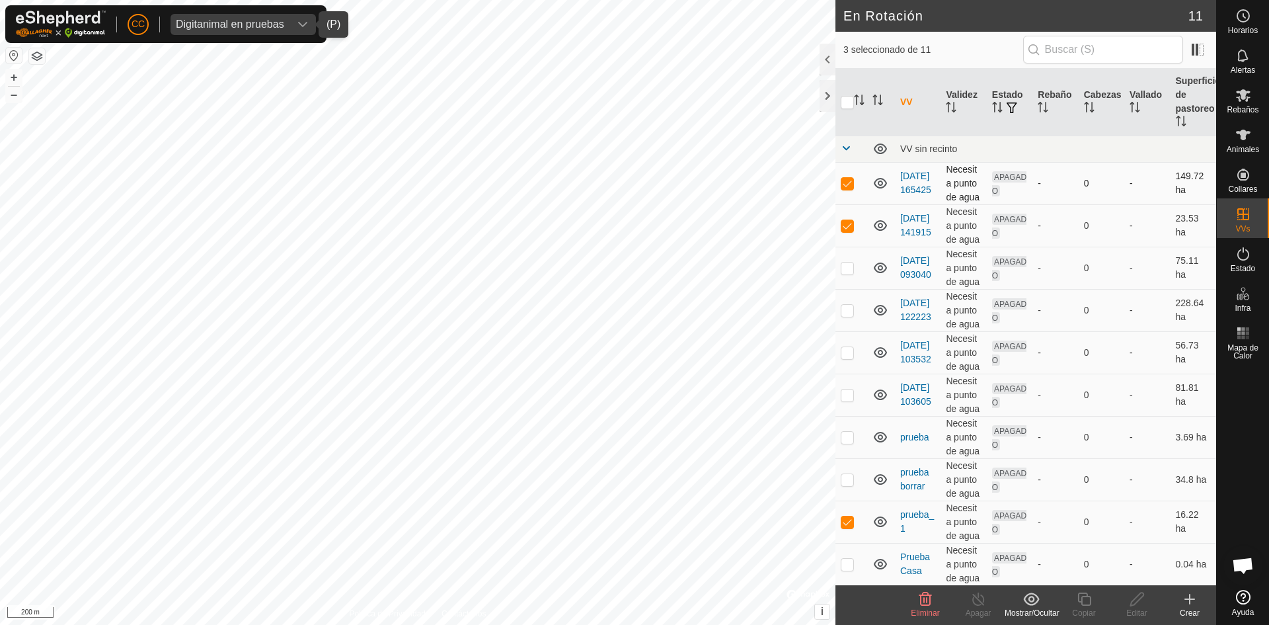
checkbox input "false"
click at [848, 229] on p-checkbox at bounding box center [847, 225] width 13 height 11
checkbox input "false"
click at [853, 527] on td at bounding box center [852, 521] width 32 height 42
checkbox input "false"
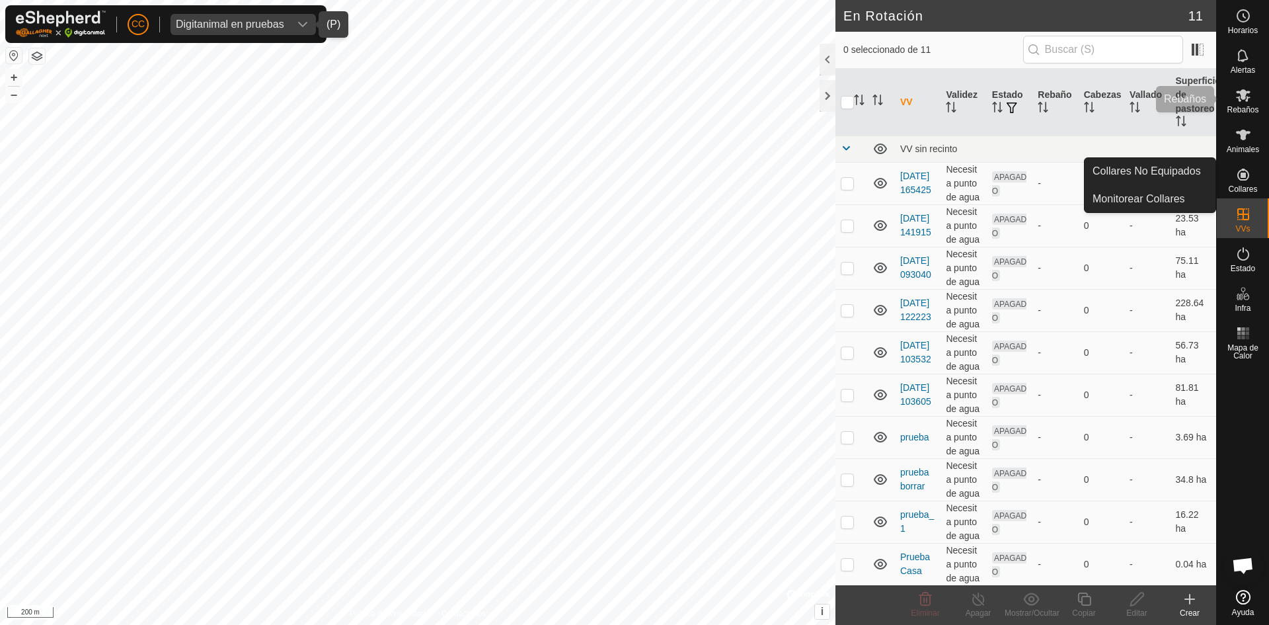
click at [1249, 98] on icon at bounding box center [1243, 95] width 16 height 16
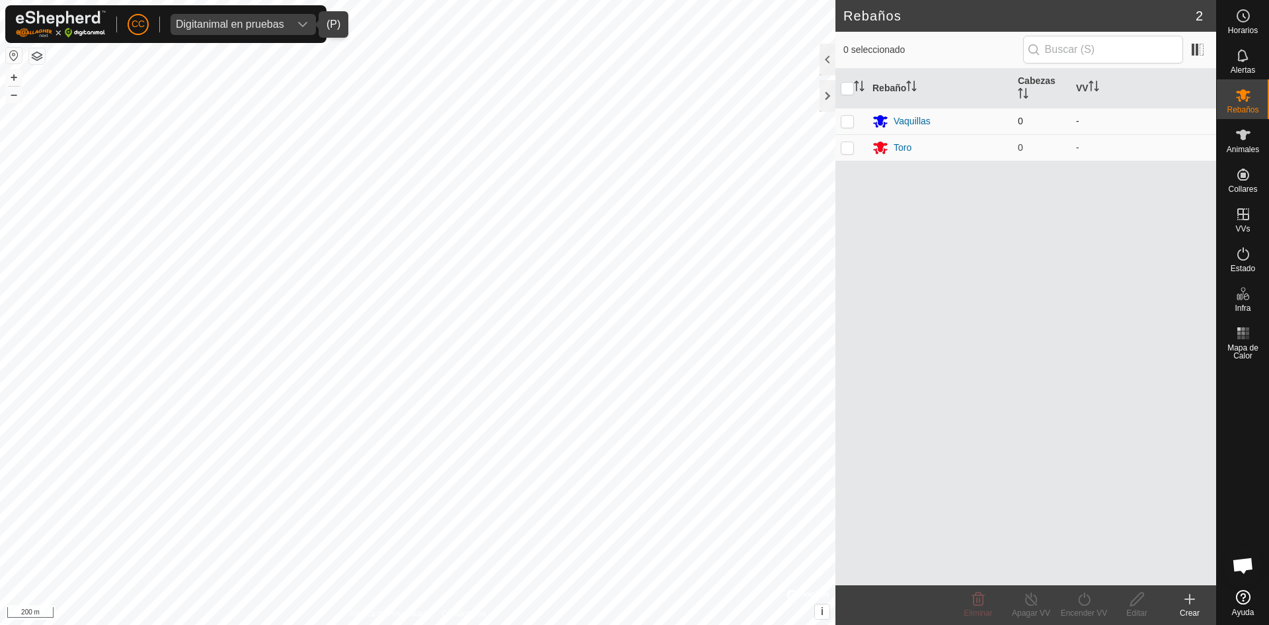
drag, startPoint x: 845, startPoint y: 113, endPoint x: 848, endPoint y: 124, distance: 11.7
click at [847, 114] on td at bounding box center [852, 121] width 32 height 26
checkbox input "true"
click at [851, 141] on td at bounding box center [852, 147] width 32 height 26
checkbox input "true"
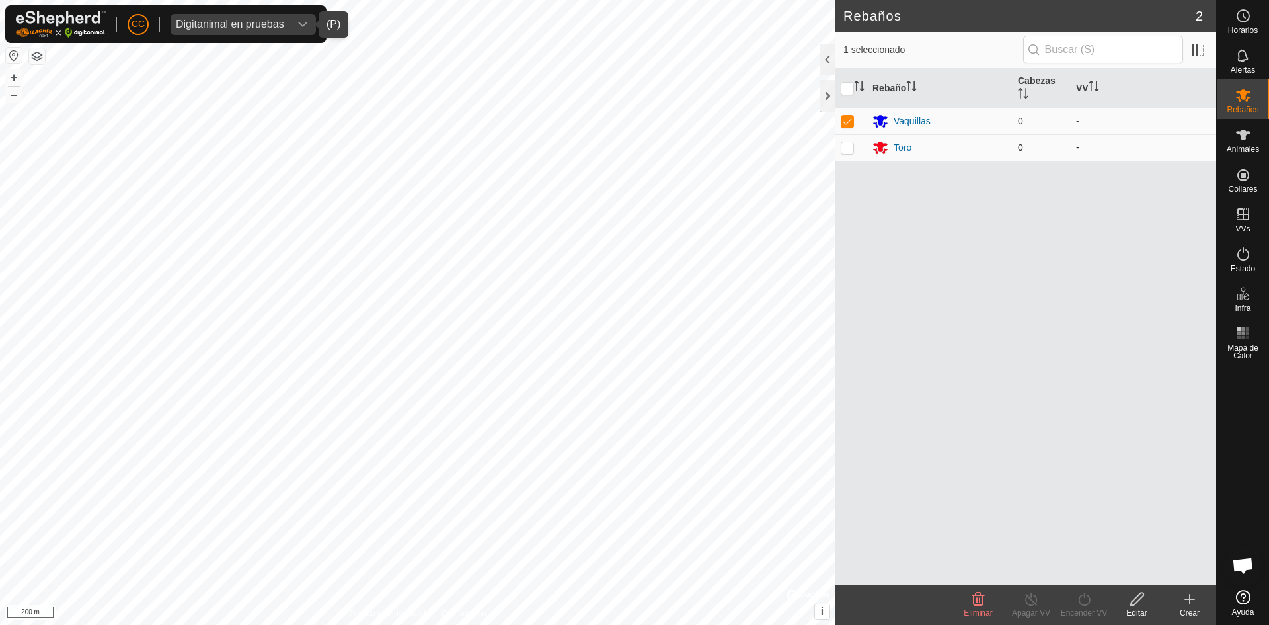
checkbox input "true"
click at [1080, 609] on div "Encender VV" at bounding box center [1084, 613] width 53 height 12
click at [855, 141] on td at bounding box center [852, 147] width 32 height 26
checkbox input "false"
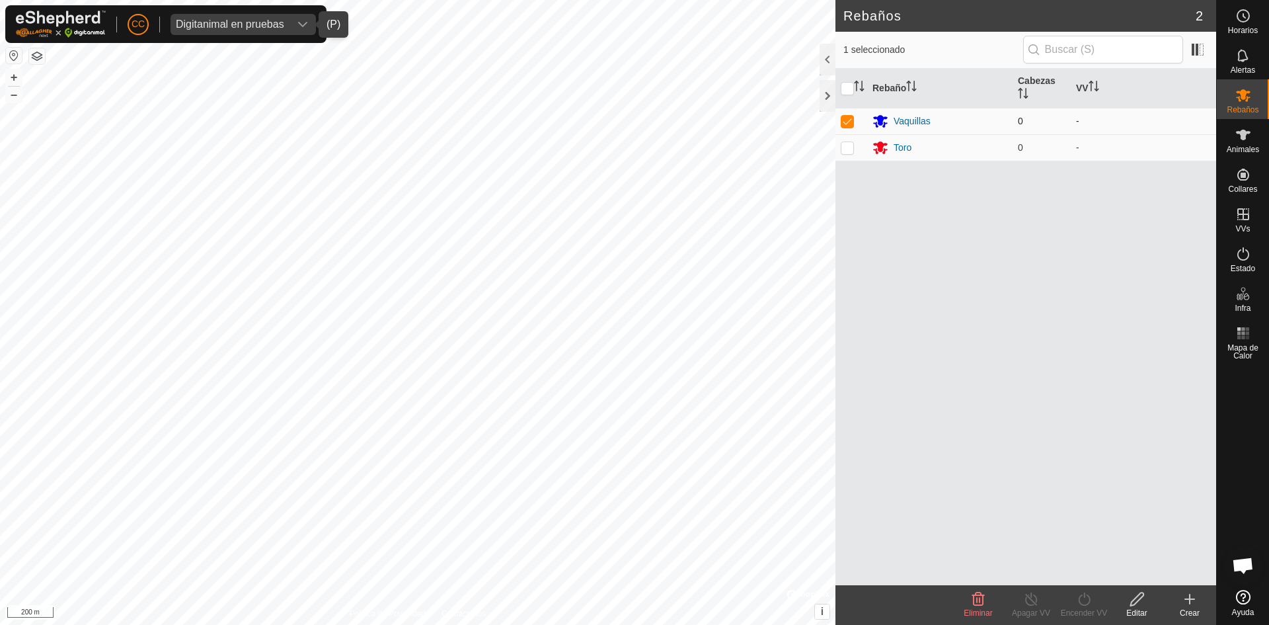
click at [851, 110] on td at bounding box center [852, 121] width 32 height 26
click at [849, 121] on p-checkbox at bounding box center [847, 121] width 13 height 11
checkbox input "false"
click at [1247, 145] on span "Animales" at bounding box center [1243, 149] width 32 height 8
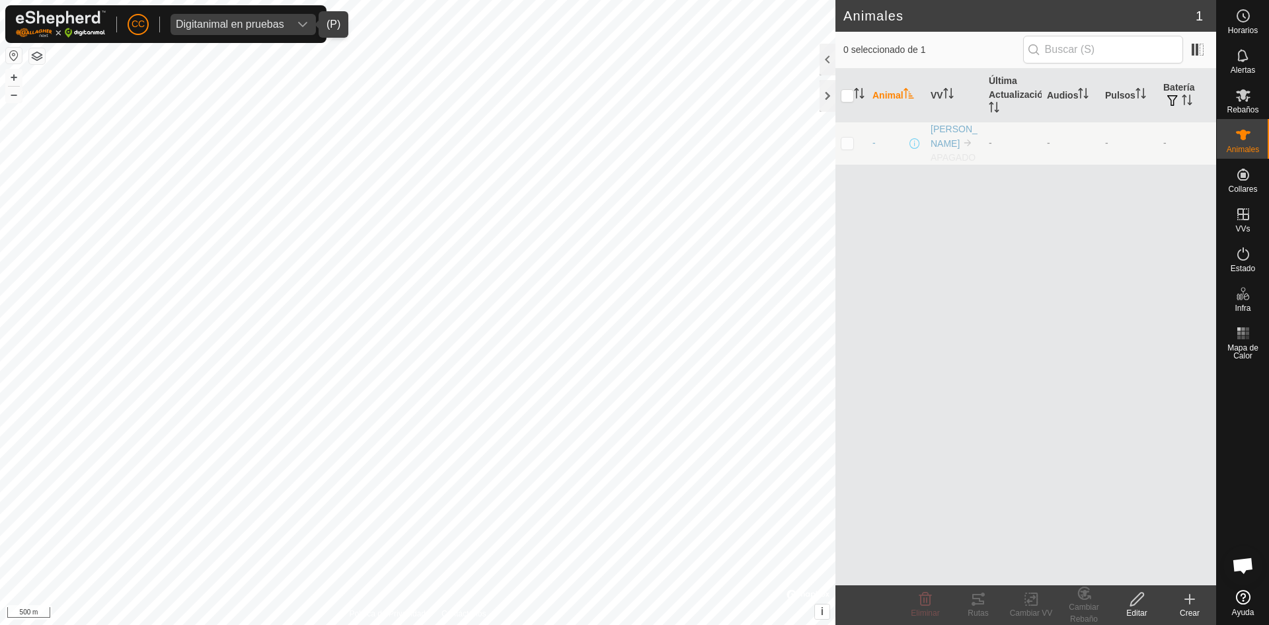
drag, startPoint x: 857, startPoint y: 144, endPoint x: 850, endPoint y: 136, distance: 10.3
click at [855, 143] on td at bounding box center [852, 143] width 32 height 43
checkbox input "true"
click at [849, 137] on p-checkbox at bounding box center [847, 142] width 13 height 11
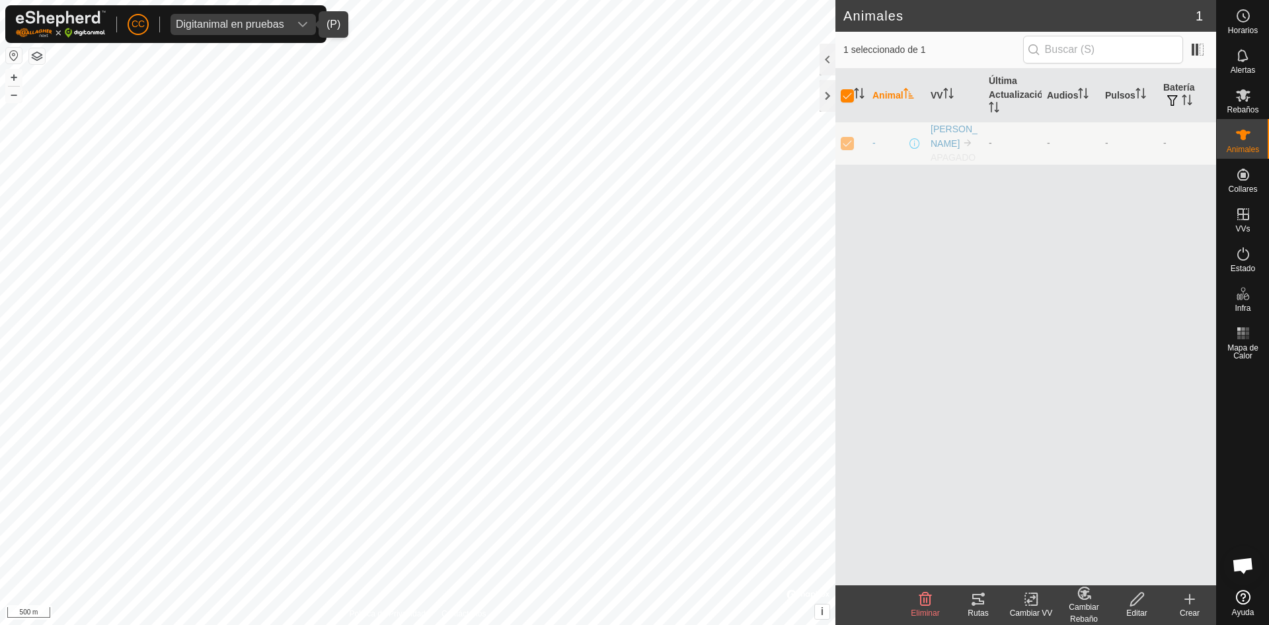
checkbox input "false"
click at [1262, 100] on div "Rebaños" at bounding box center [1243, 99] width 52 height 40
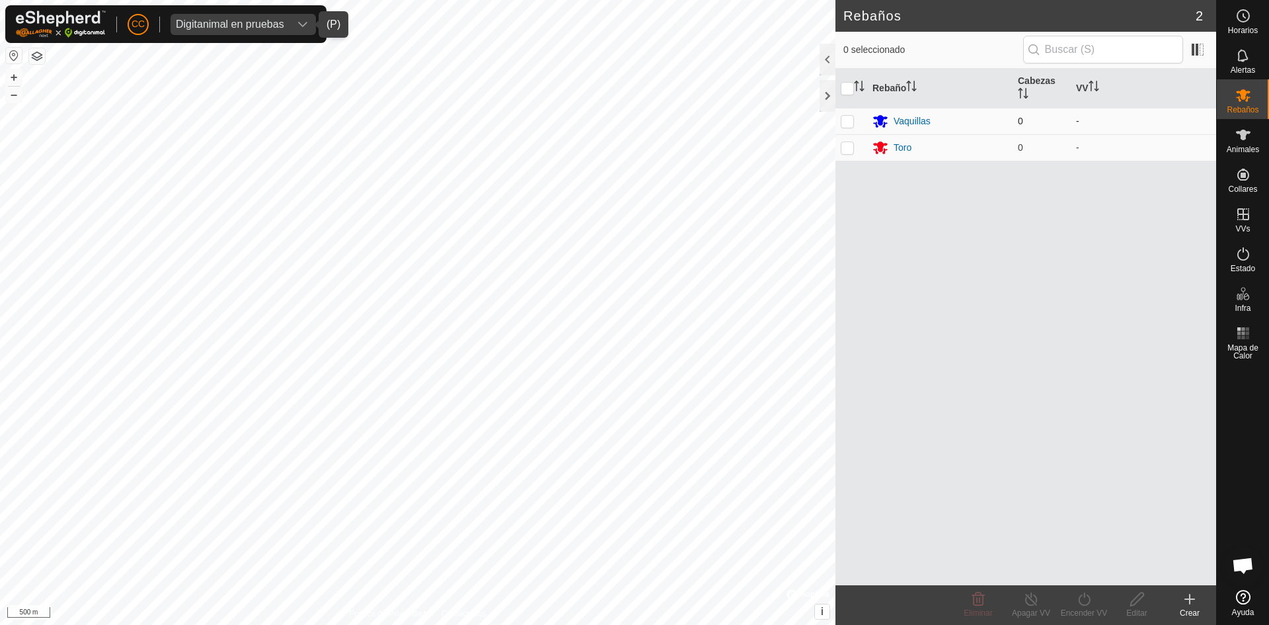
click at [849, 127] on td at bounding box center [852, 121] width 32 height 26
checkbox input "true"
click at [849, 147] on p-checkbox at bounding box center [847, 147] width 13 height 11
checkbox input "true"
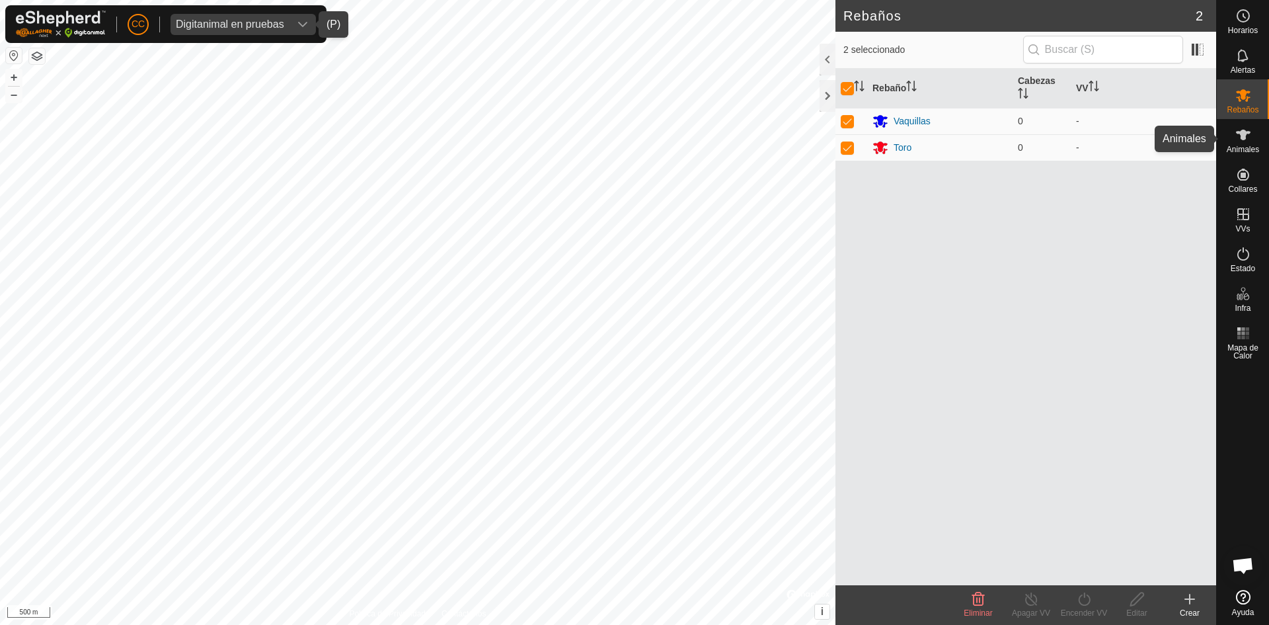
click at [1245, 155] on div "Animales" at bounding box center [1243, 139] width 52 height 40
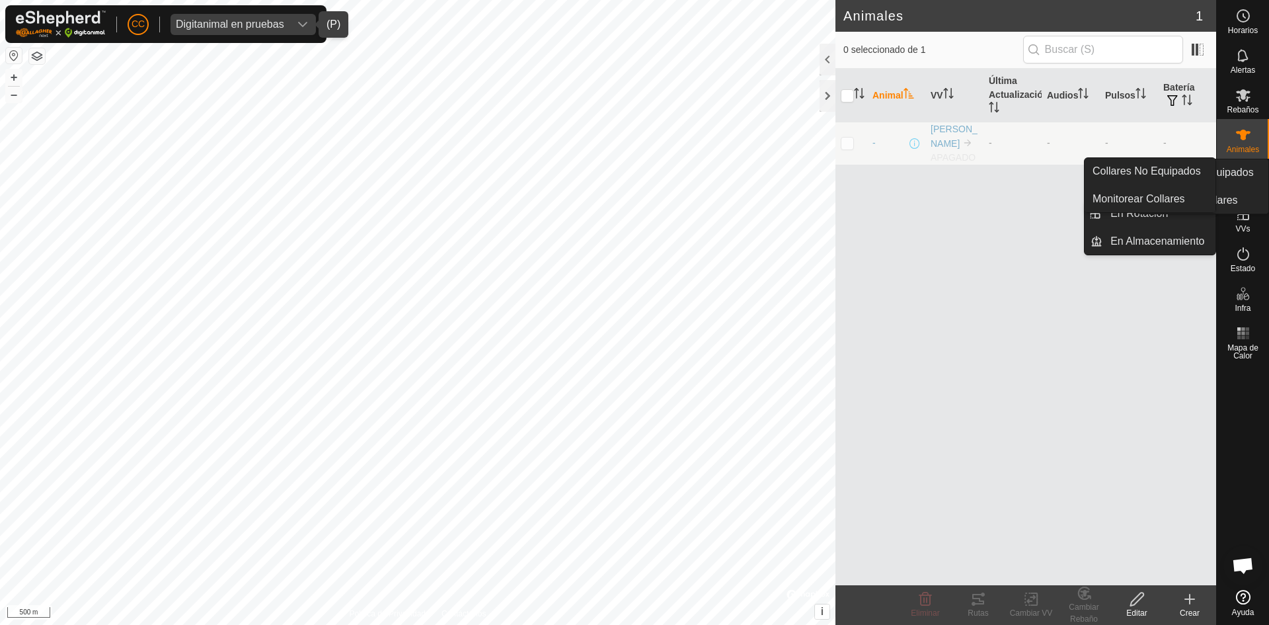
click at [1258, 179] on div "Collares" at bounding box center [1243, 179] width 52 height 40
click at [1243, 182] on icon at bounding box center [1243, 175] width 16 height 16
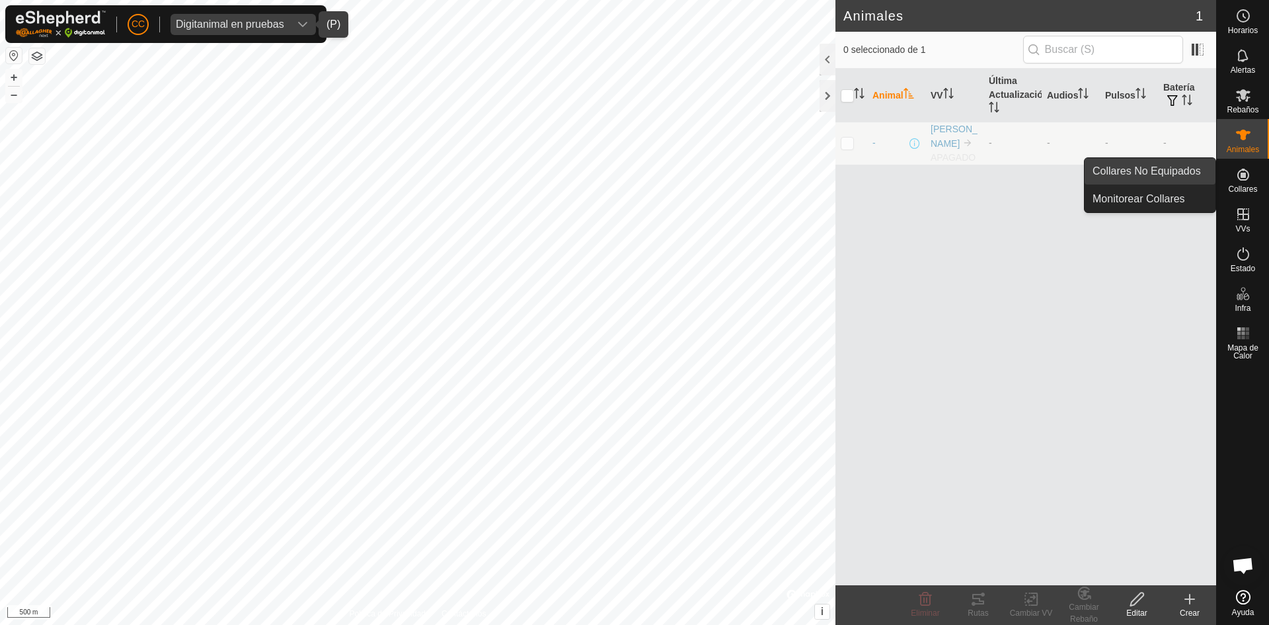
click at [1149, 173] on link "Collares No Equipados" at bounding box center [1150, 171] width 131 height 26
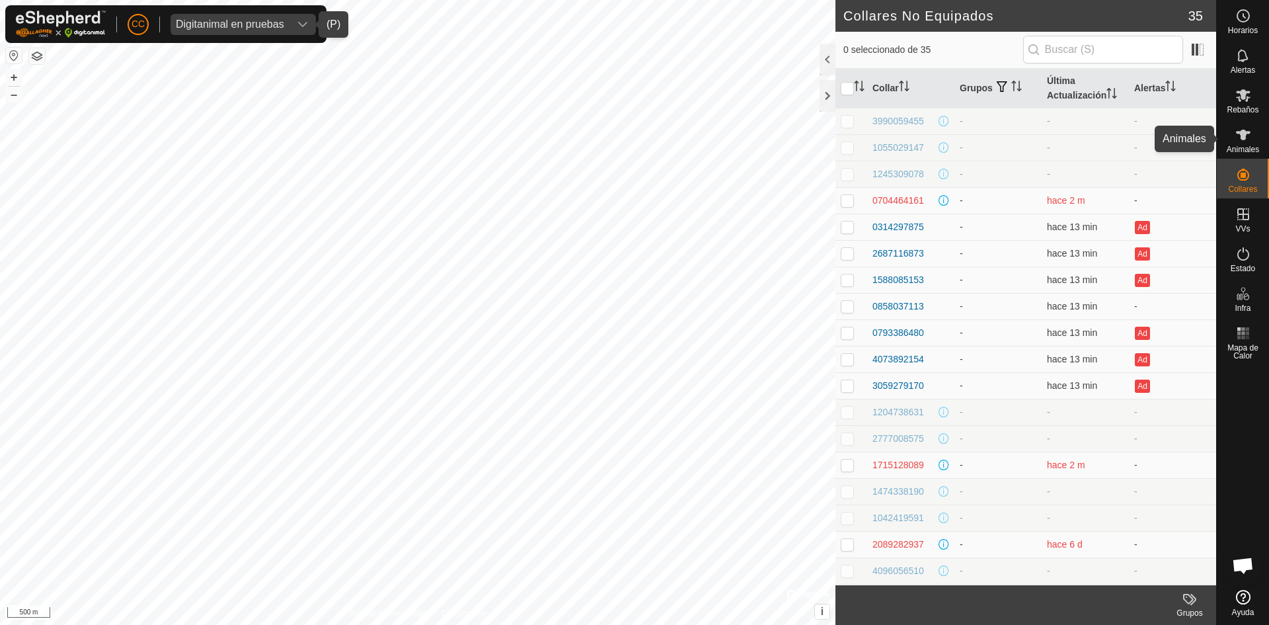
click at [1245, 137] on icon at bounding box center [1243, 135] width 15 height 11
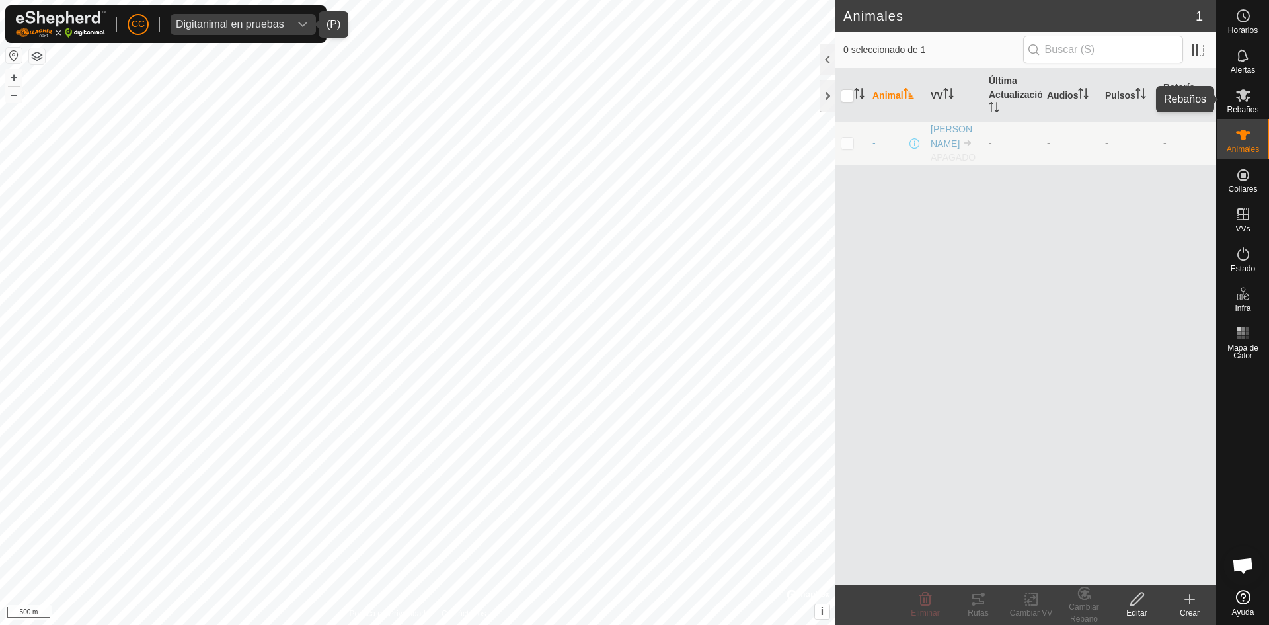
click at [1243, 97] on icon at bounding box center [1243, 95] width 15 height 13
